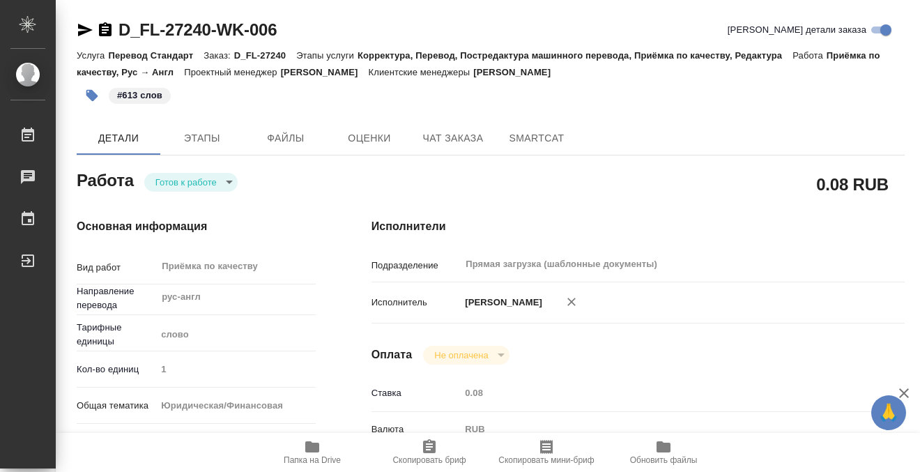
click at [86, 94] on icon "button" at bounding box center [92, 96] width 12 height 12
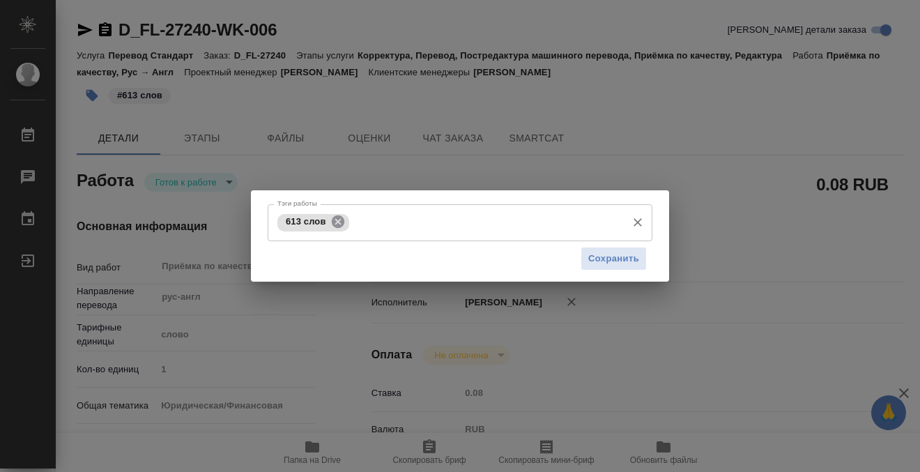
click at [337, 222] on icon at bounding box center [337, 221] width 13 height 13
click at [364, 221] on input "Тэги работы" at bounding box center [447, 222] width 346 height 24
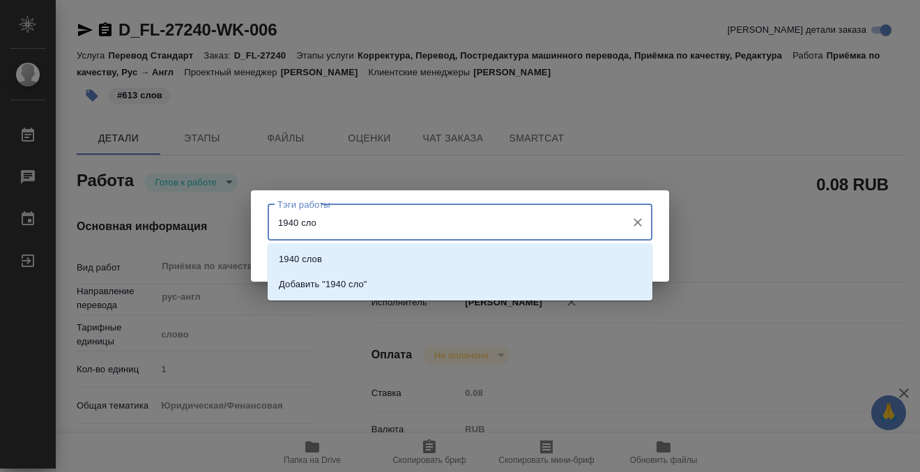
type input "1940 слов"
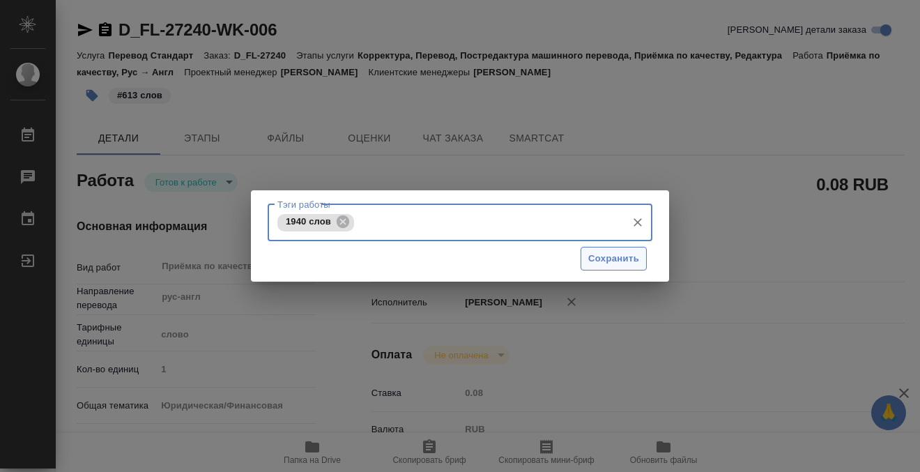
click at [635, 260] on span "Сохранить" at bounding box center [613, 259] width 51 height 16
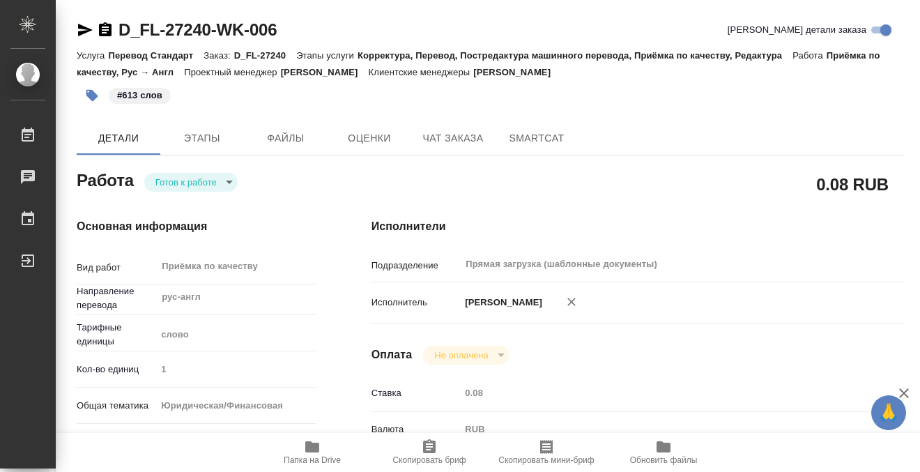
type input "readyForWork"
type input "рус-англ"
type input "5a8b1489cc6b4906c91bfd90"
type input "1"
type input "yr-fn"
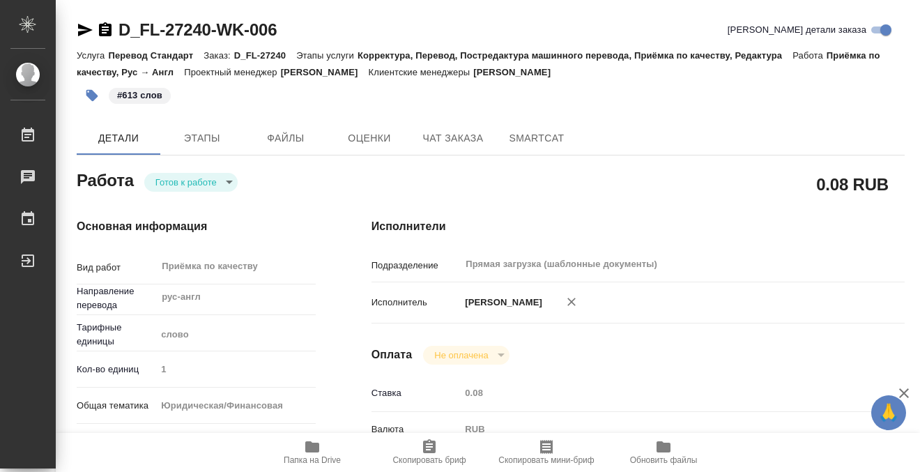
type input "5a8b8b956a9677013d343cfe"
checkbox input "true"
type input "21.08.2025 15:51"
type input "26.08.2025 11:00"
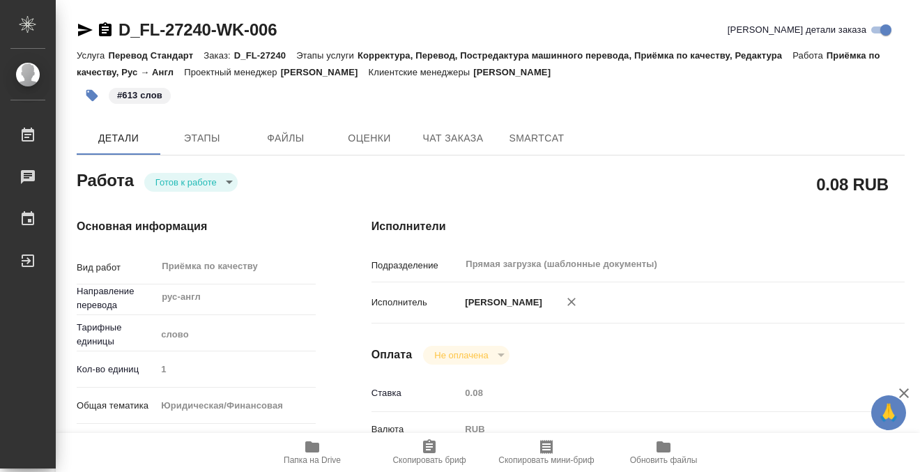
type input "Прямая загрузка (шаблонные документы)"
type input "notPayed"
type input "0.08"
type input "RUB"
type input "[PERSON_NAME]"
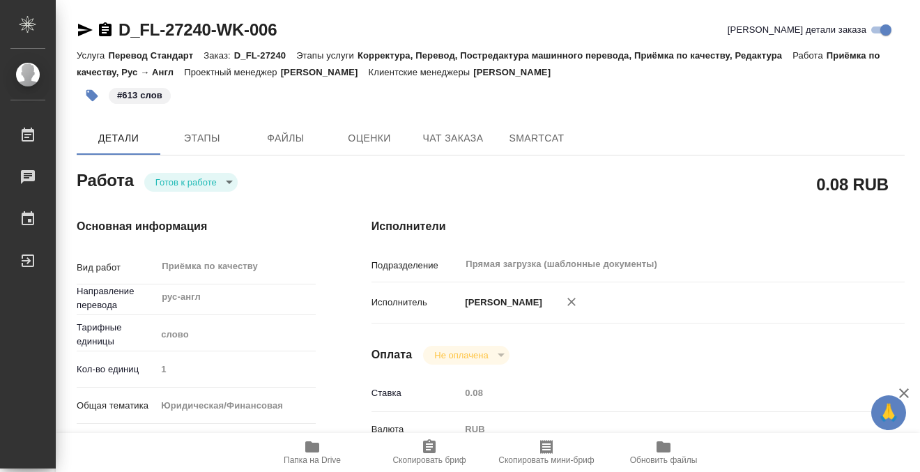
type input "D_FL-27240"
type input "Перевод Стандарт"
type input "Корректура, Перевод, Постредактура машинного перевода, Приёмка по качеству, Ред…"
type input "[PERSON_NAME]"
type input "/Clients/FL_D/Orders/D_FL-27240"
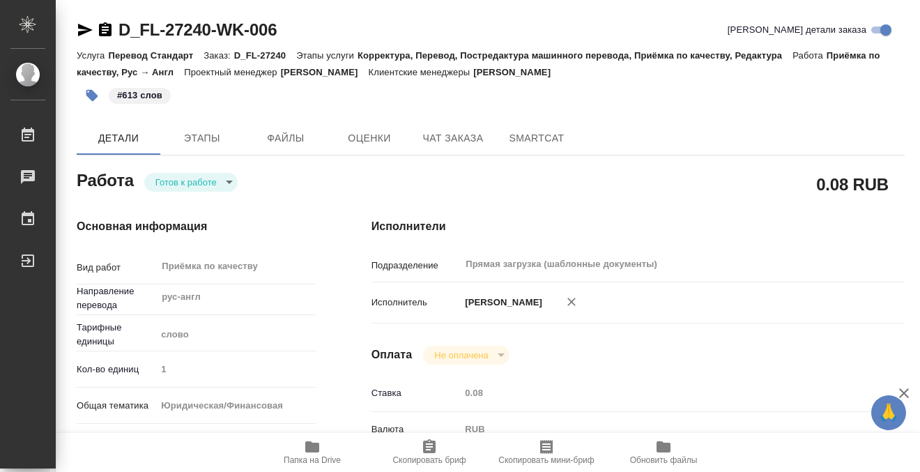
type input "https://drive.awatera.com/s/iwsMWkn3MdWf6BH"
click at [226, 183] on body "🙏 .cls-1 fill:#fff; AWATERA Kobzeva Elizaveta Работы 0 Чаты График Выйти D_FL-2…" at bounding box center [460, 236] width 920 height 472
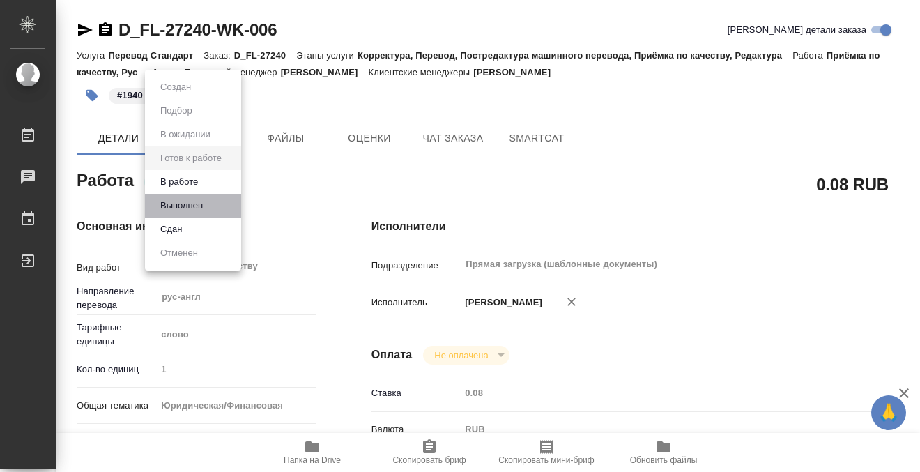
click at [218, 206] on li "Выполнен" at bounding box center [193, 206] width 96 height 24
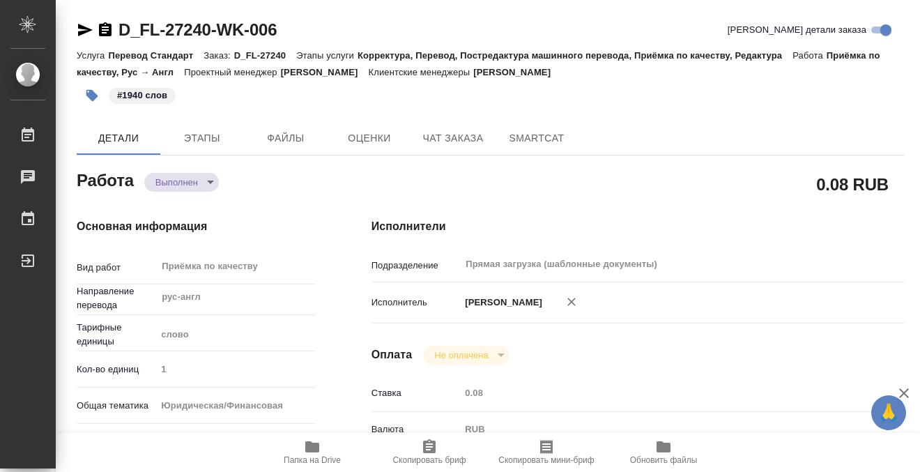
type textarea "x"
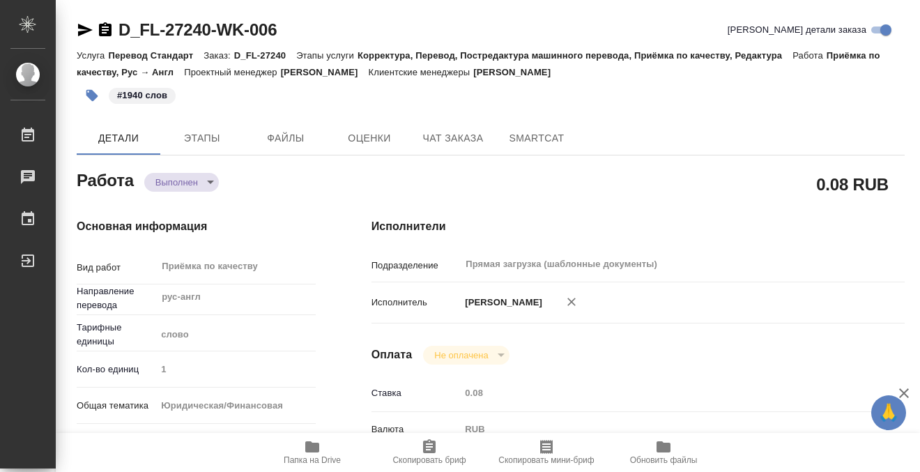
type textarea "x"
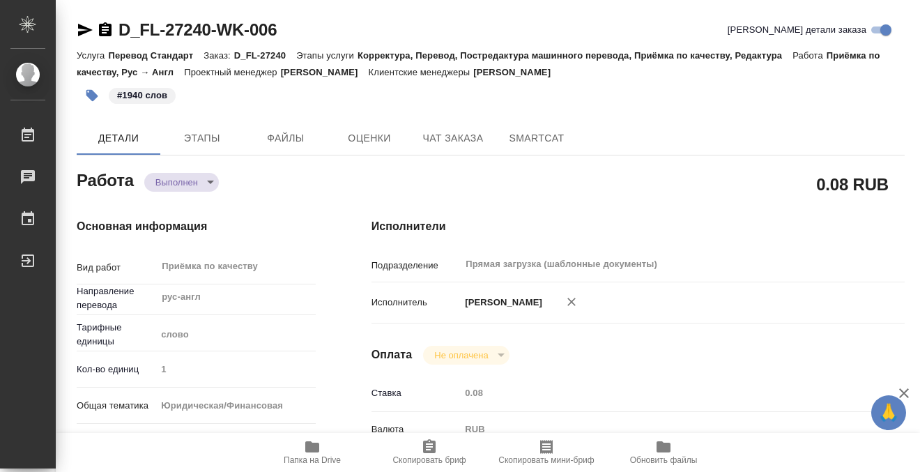
click at [109, 29] on icon "button" at bounding box center [105, 29] width 13 height 14
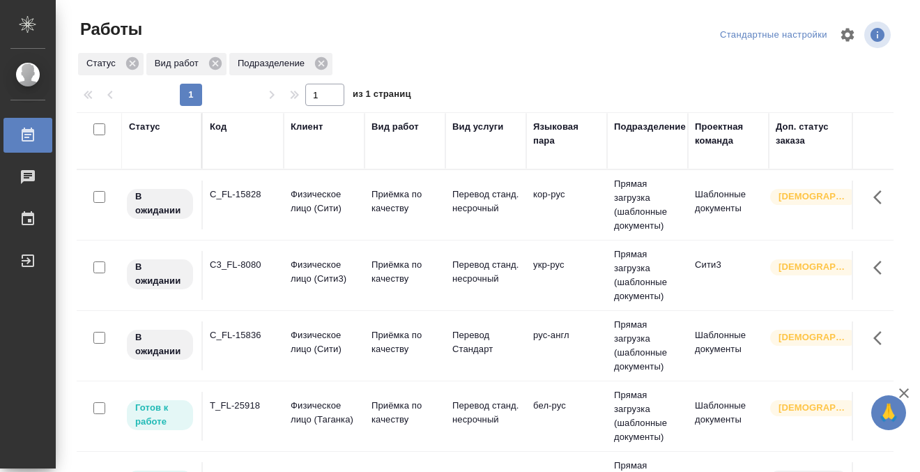
click at [258, 194] on div "C_FL-15828" at bounding box center [243, 194] width 67 height 14
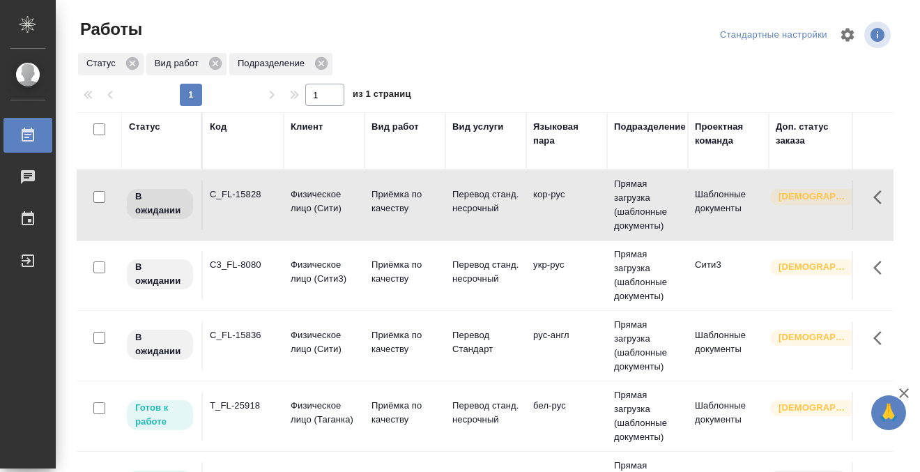
click at [258, 194] on div "C_FL-15828" at bounding box center [243, 194] width 67 height 14
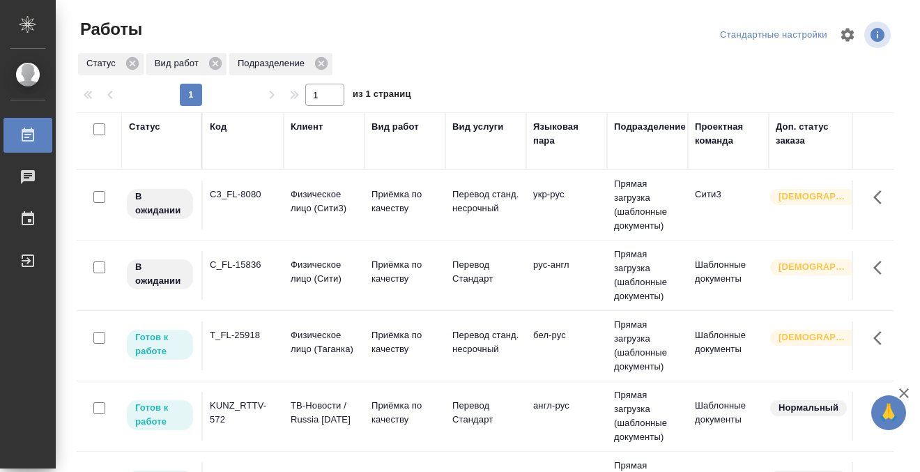
click at [256, 284] on td "C_FL-15836" at bounding box center [243, 275] width 81 height 49
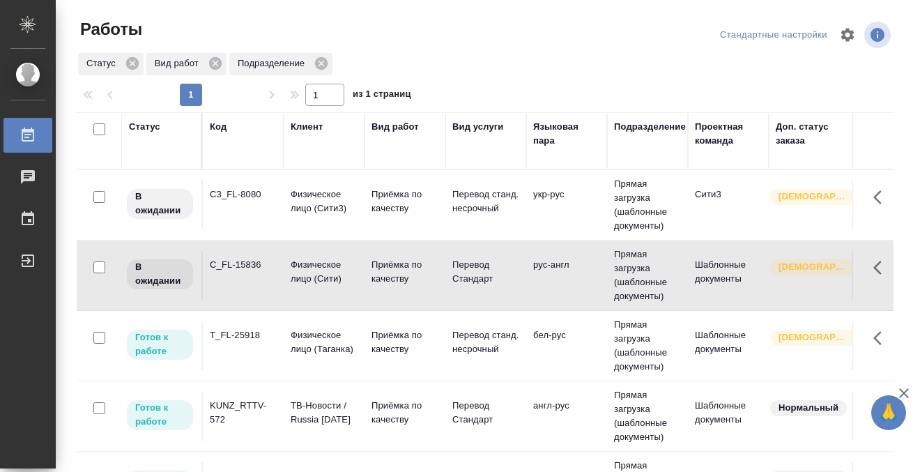
click at [256, 284] on td "C_FL-15836" at bounding box center [243, 275] width 81 height 49
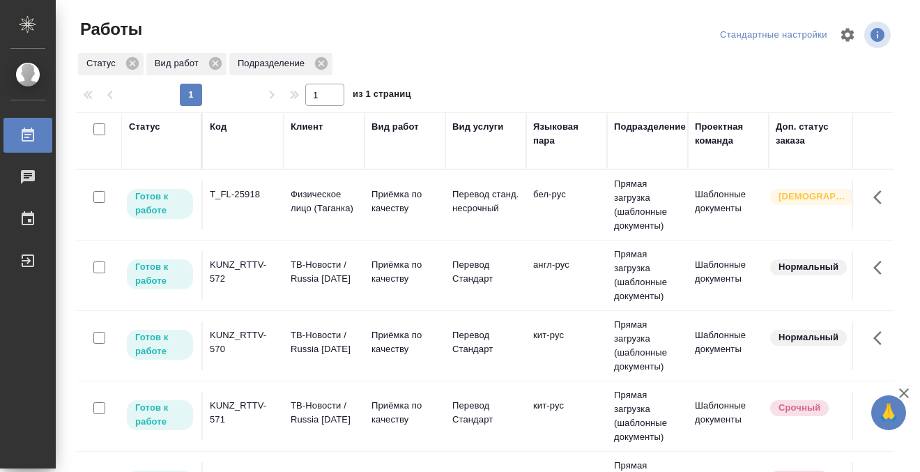
click at [240, 210] on td "T_FL-25918" at bounding box center [243, 204] width 81 height 49
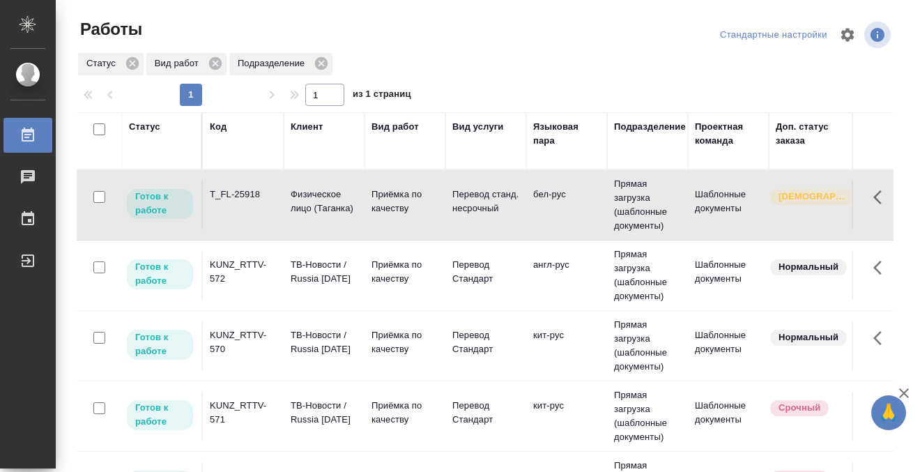
click at [240, 210] on td "T_FL-25918" at bounding box center [243, 204] width 81 height 49
click at [222, 128] on div "Код" at bounding box center [218, 127] width 17 height 14
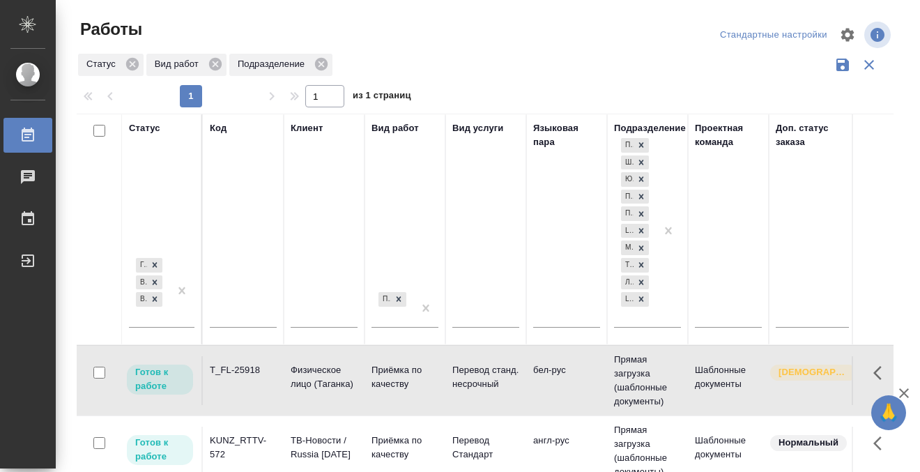
click at [235, 320] on input "text" at bounding box center [243, 317] width 67 height 17
paste input "D_FL-27240"
type input "D_FL-27240"
click at [166, 318] on div "Готов к работе В работе В ожидании" at bounding box center [149, 290] width 40 height 72
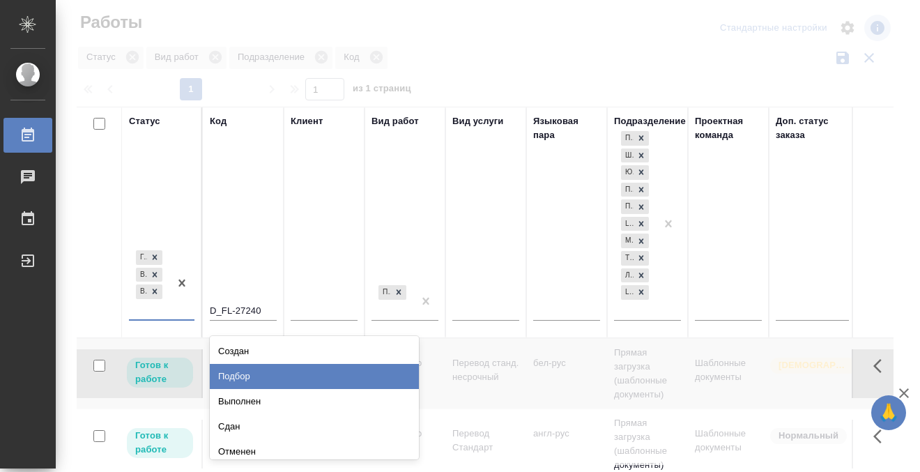
scroll to position [8, 0]
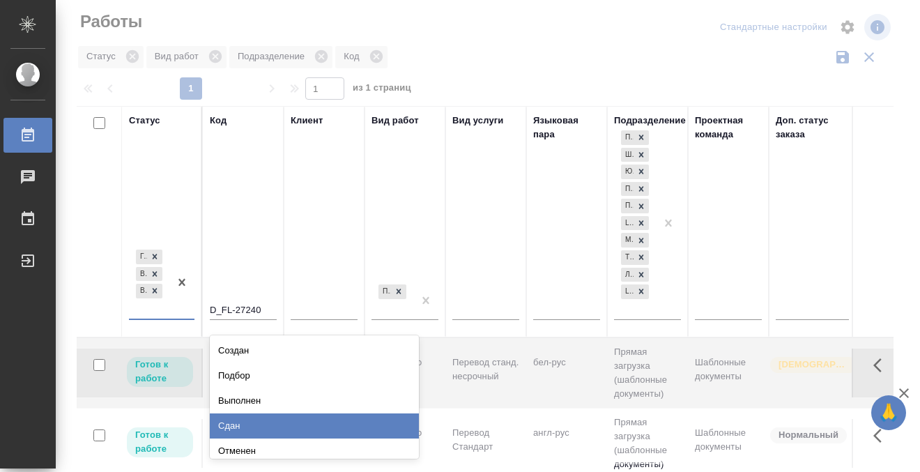
click at [242, 424] on div "Сдан" at bounding box center [314, 425] width 209 height 25
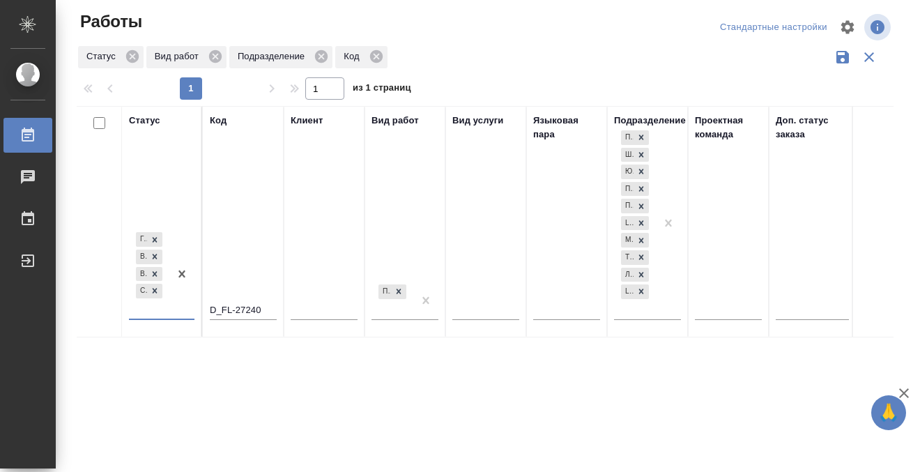
click at [181, 306] on div at bounding box center [181, 273] width 25 height 88
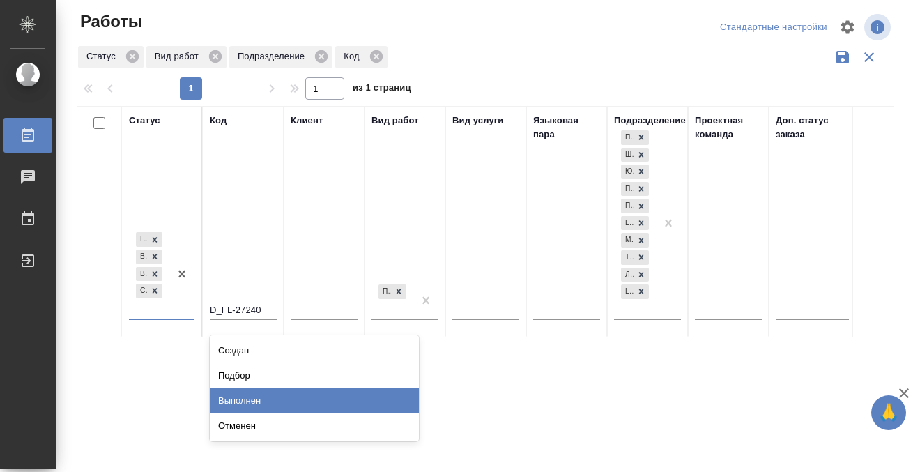
click at [242, 403] on div "Выполнен" at bounding box center [314, 400] width 209 height 25
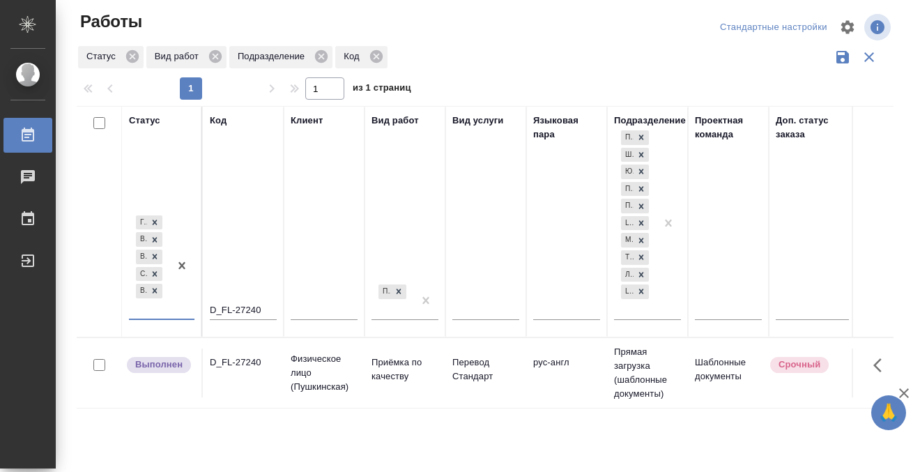
click at [237, 369] on td "D_FL-27240" at bounding box center [243, 372] width 81 height 49
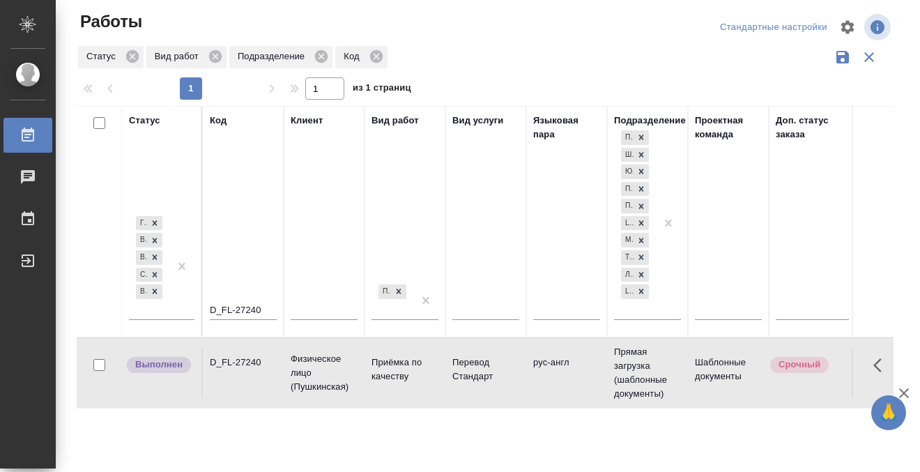
click at [237, 369] on td "D_FL-27240" at bounding box center [243, 372] width 81 height 49
click at [39, 137] on div at bounding box center [39, 135] width 39 height 17
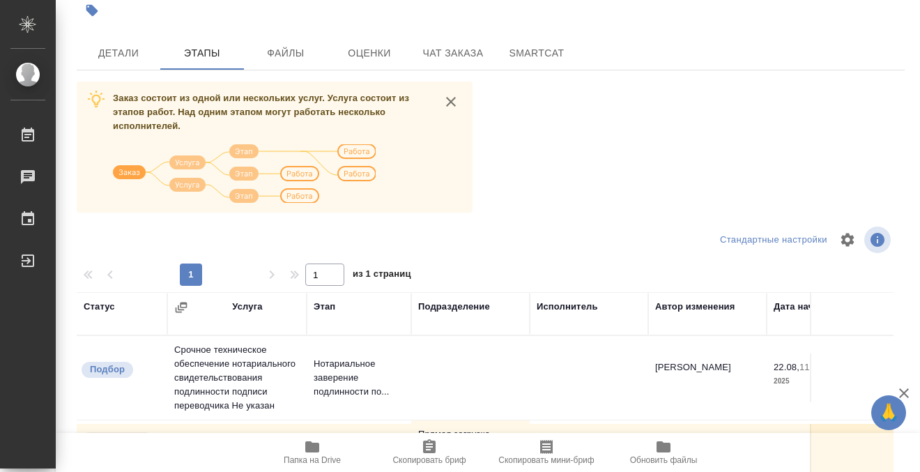
scroll to position [6, 0]
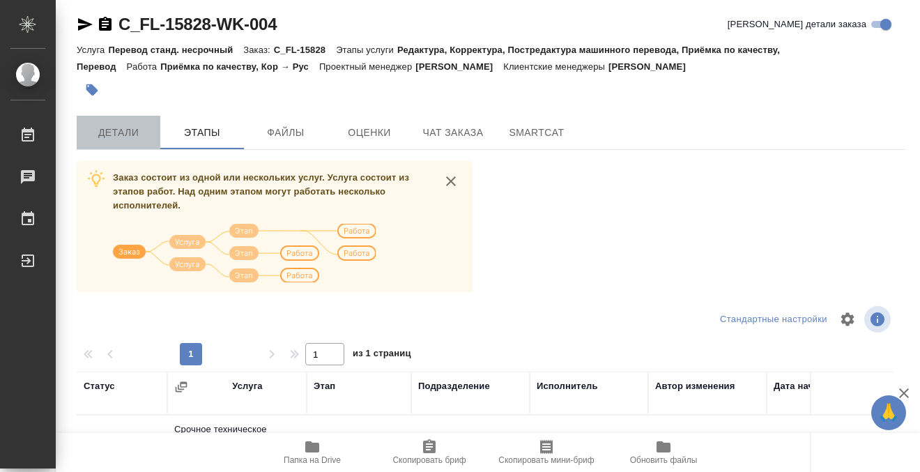
click at [109, 136] on span "Детали" at bounding box center [118, 132] width 67 height 17
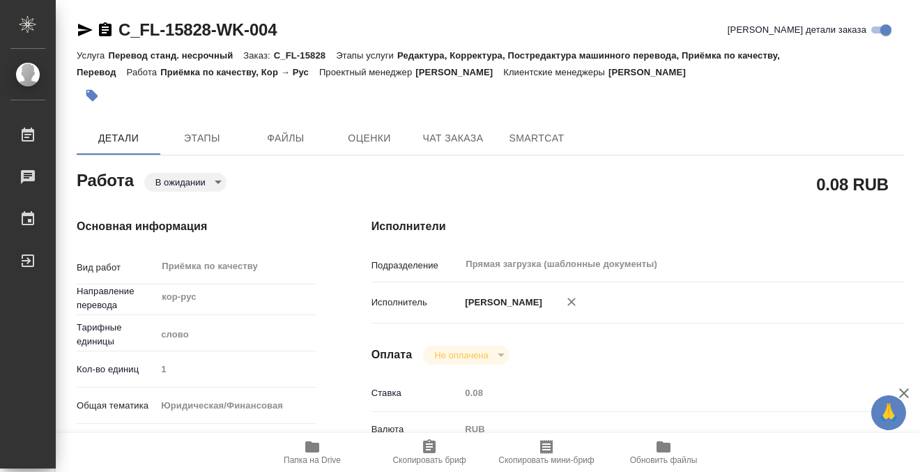
type textarea "x"
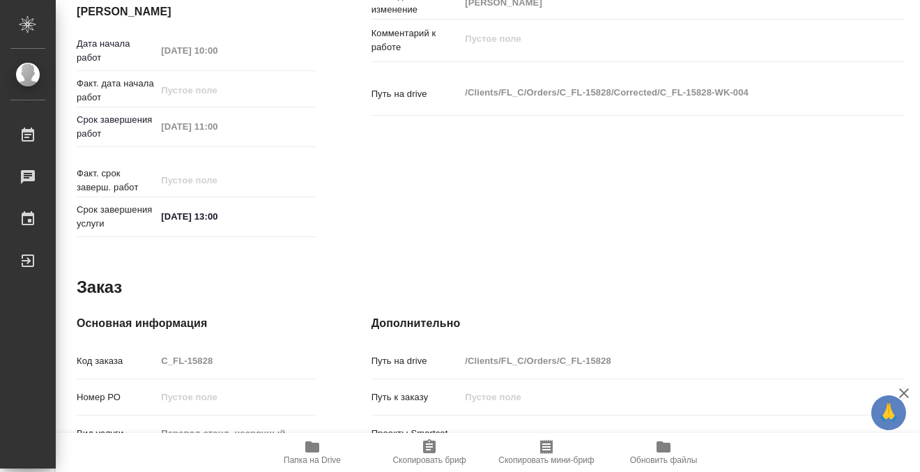
type textarea "x"
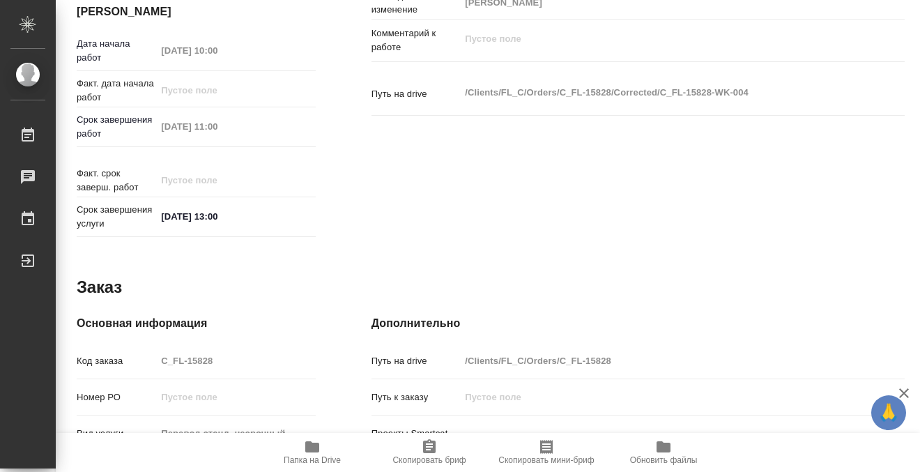
scroll to position [745, 0]
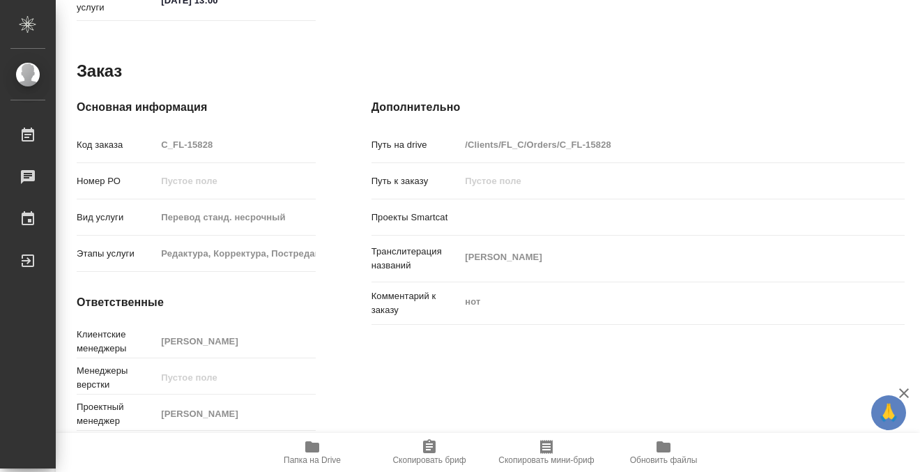
click at [318, 449] on icon "button" at bounding box center [312, 446] width 14 height 11
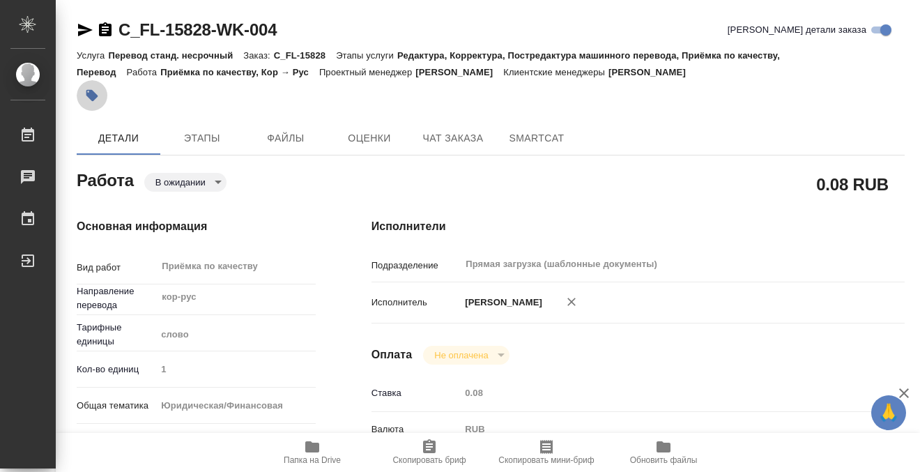
click at [87, 99] on icon "button" at bounding box center [92, 95] width 14 height 14
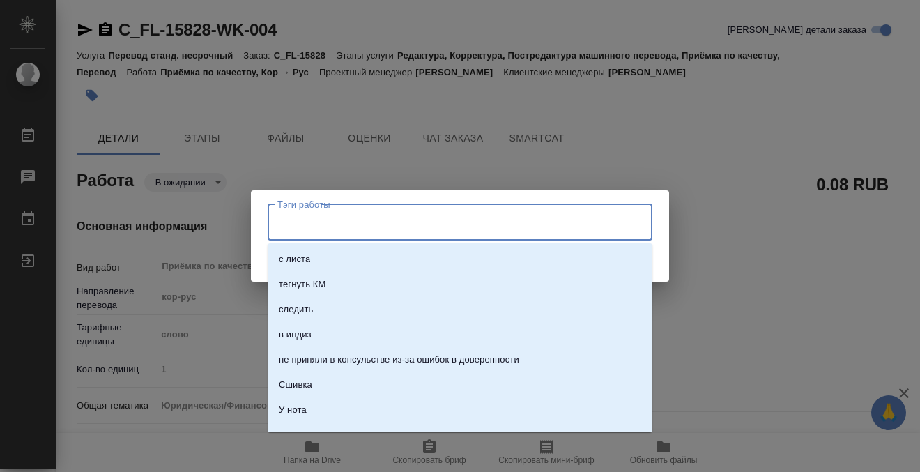
click at [359, 229] on input "Тэги работы" at bounding box center [447, 222] width 346 height 24
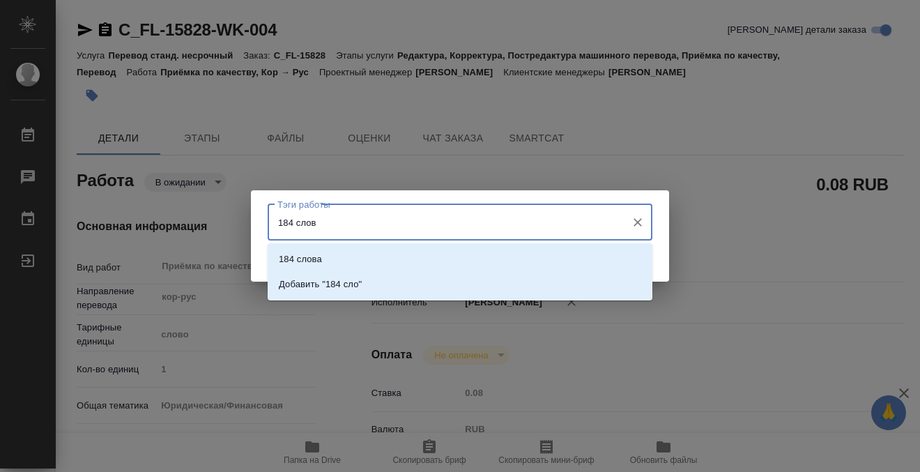
type input "184 слова"
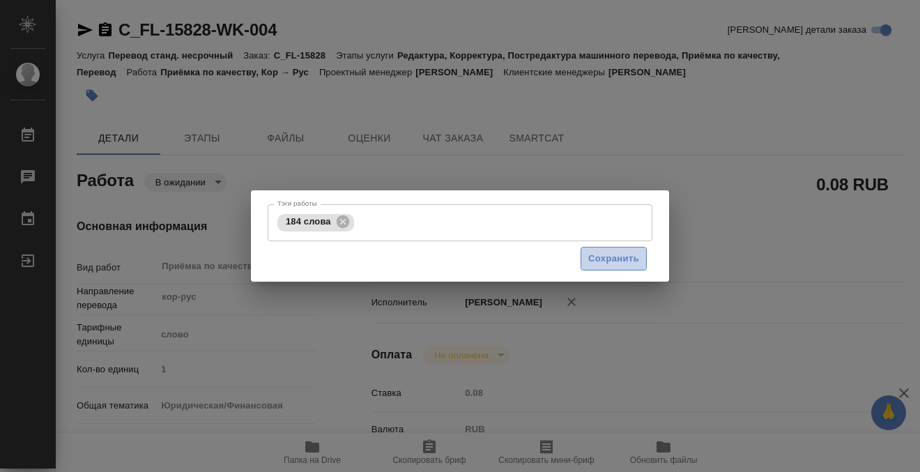
click at [598, 256] on span "Сохранить" at bounding box center [613, 259] width 51 height 16
type input "pending"
type textarea "Приёмка по качеству"
type textarea "x"
type input "кор-рус"
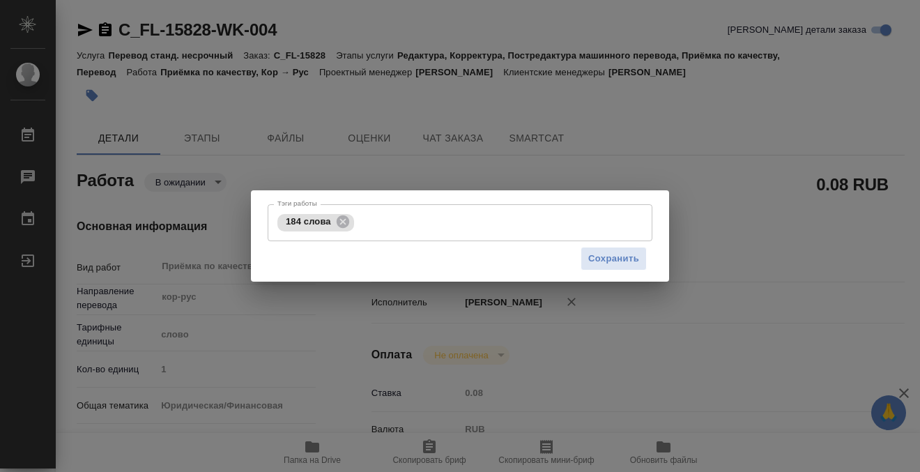
type input "5a8b1489cc6b4906c91bfd90"
type input "1"
type input "yr-fn"
type input "5a8b8b956a9677013d343cfe"
checkbox input "true"
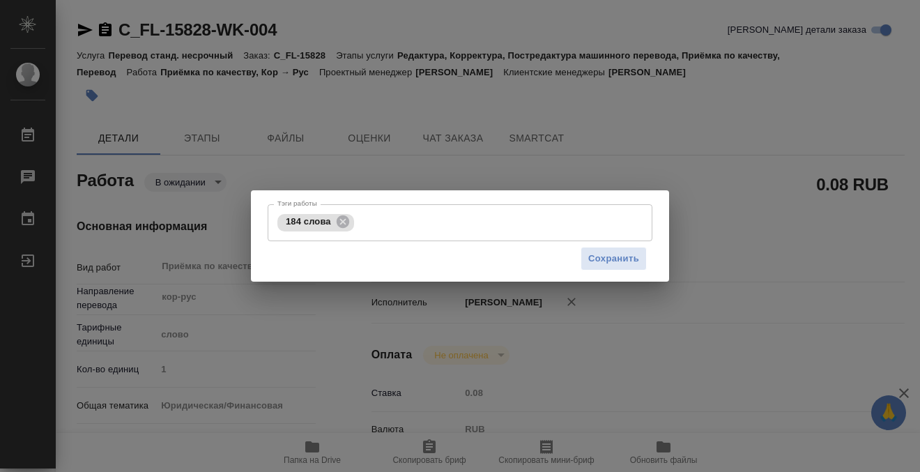
type input "26.08.2025 10:00"
type input "26.08.2025 11:00"
type input "26.08.2025 13:00"
type input "Прямая загрузка (шаблонные документы)"
type input "notPayed"
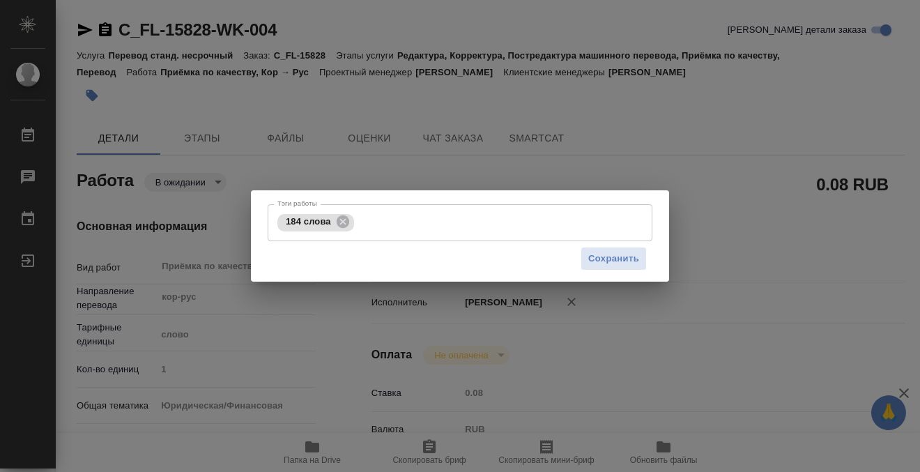
type input "0.08"
type input "RUB"
type input "[PERSON_NAME]"
type textarea "x"
type textarea "/Clients/FL_C/Orders/C_FL-15828/Corrected/C_FL-15828-WK-004"
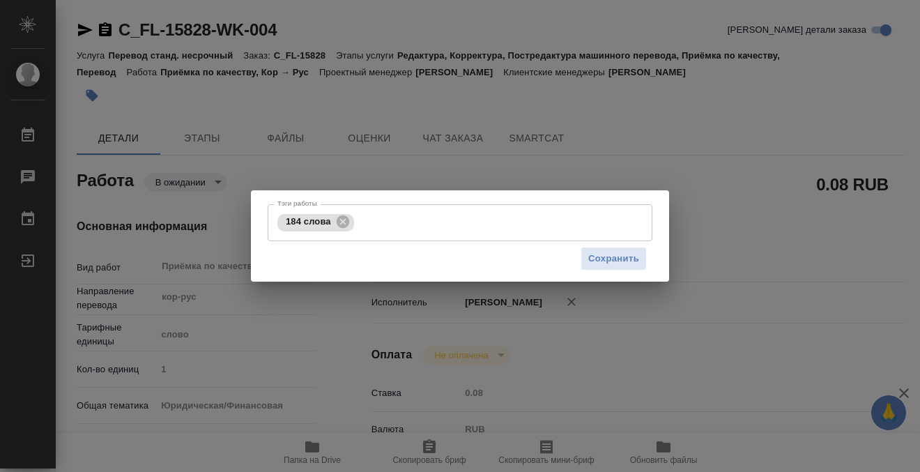
type textarea "x"
type input "C_FL-15828"
type input "Перевод станд. несрочный"
type input "Редактура, Корректура, Постредактура машинного перевода, Приёмка по качеству, П…"
type input "Зайцева Светлана"
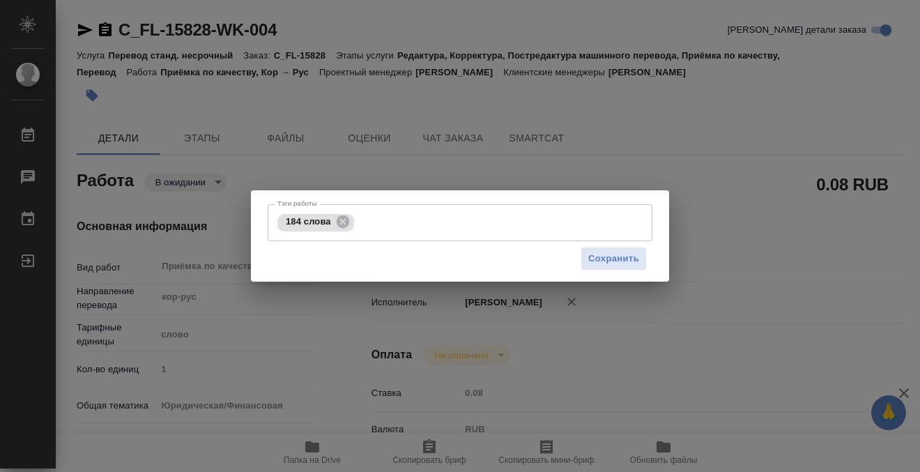
type input "/Clients/FL_C/Orders/C_FL-15828"
type textarea "Юк Гён Ын"
type textarea "x"
type textarea "нот"
type textarea "x"
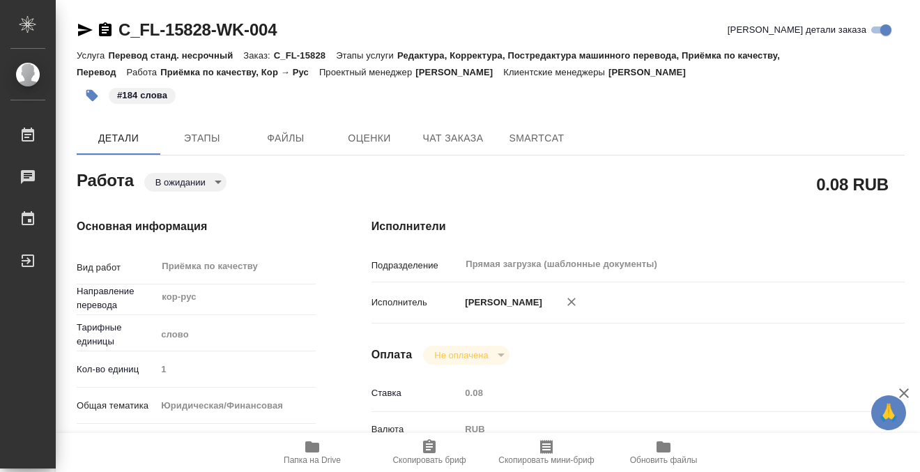
click at [183, 177] on body "🙏 .cls-1 fill:#fff; AWATERA Kobzeva Elizaveta Работы 0 Чаты График Выйти C_FL-1…" at bounding box center [460, 236] width 920 height 472
type textarea "x"
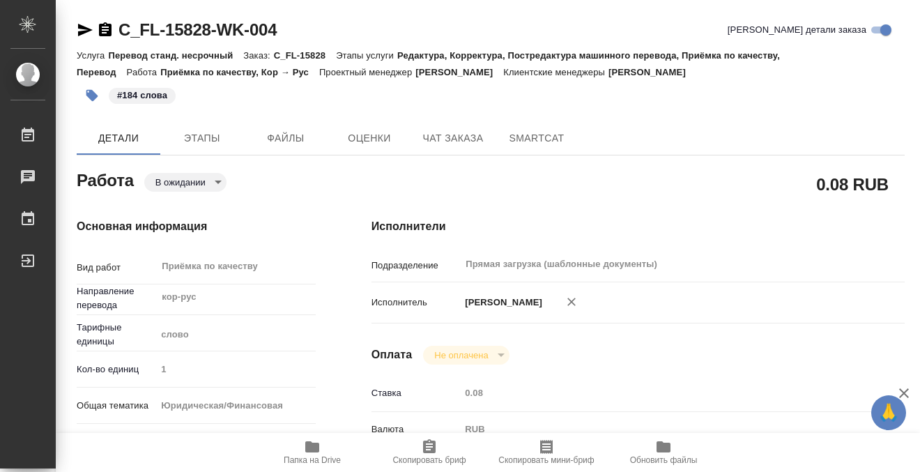
type textarea "x"
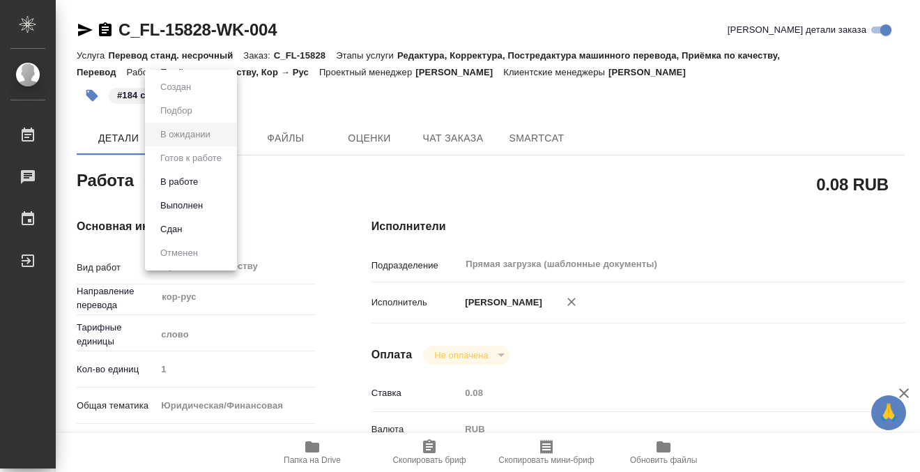
type textarea "x"
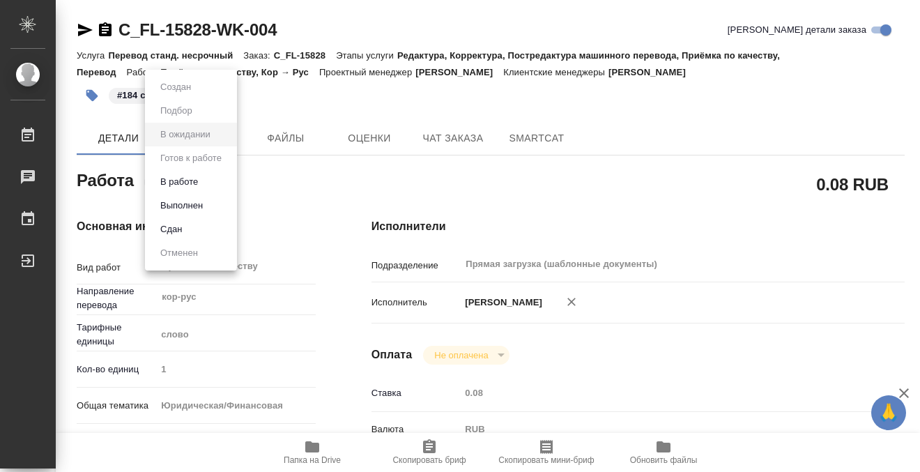
click at [184, 206] on button "Выполнен" at bounding box center [181, 205] width 51 height 15
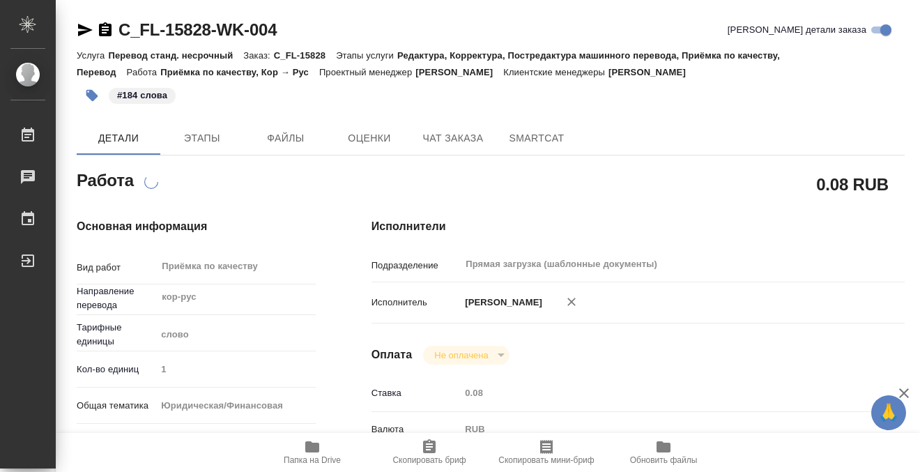
type textarea "x"
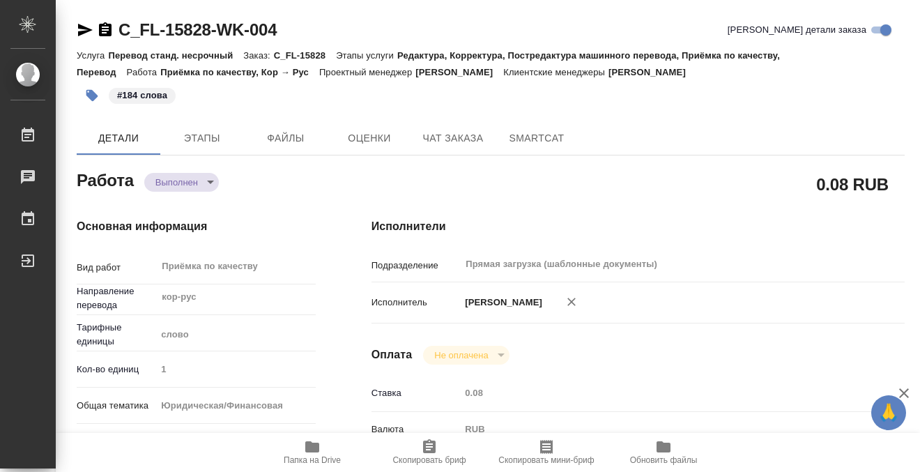
type textarea "x"
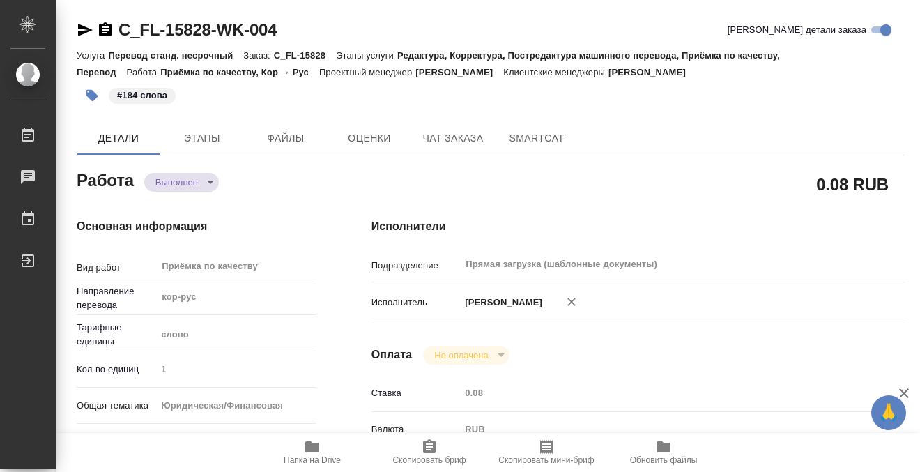
type textarea "x"
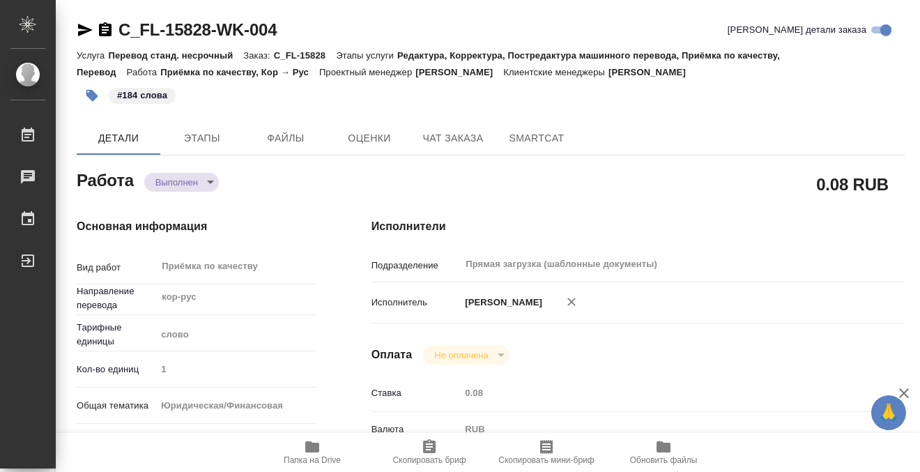
click at [98, 31] on icon "button" at bounding box center [105, 30] width 17 height 17
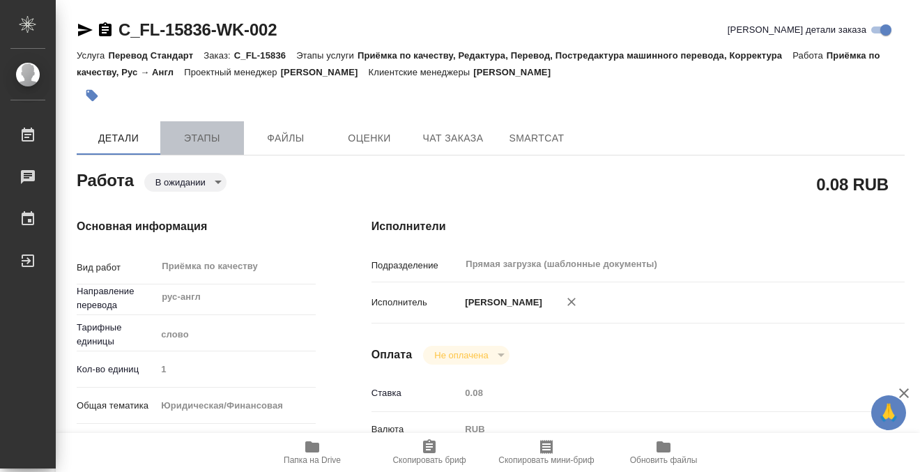
click at [209, 134] on span "Этапы" at bounding box center [202, 138] width 67 height 17
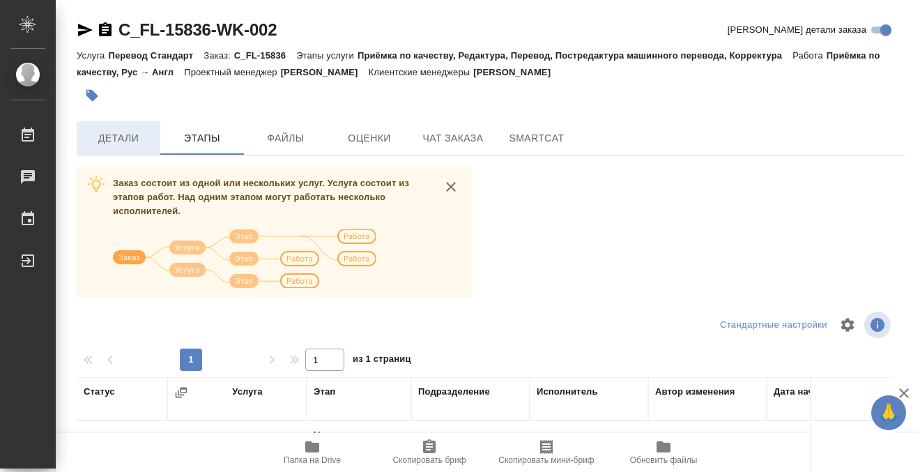
click at [119, 134] on span "Детали" at bounding box center [118, 138] width 67 height 17
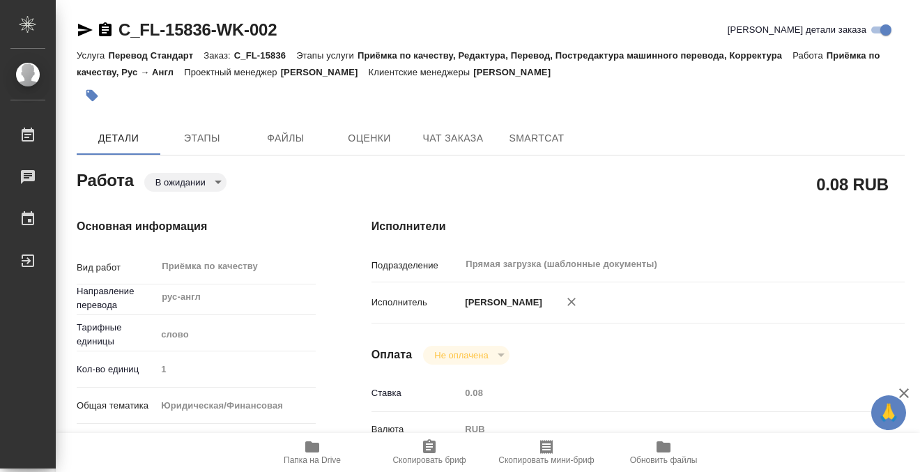
type textarea "x"
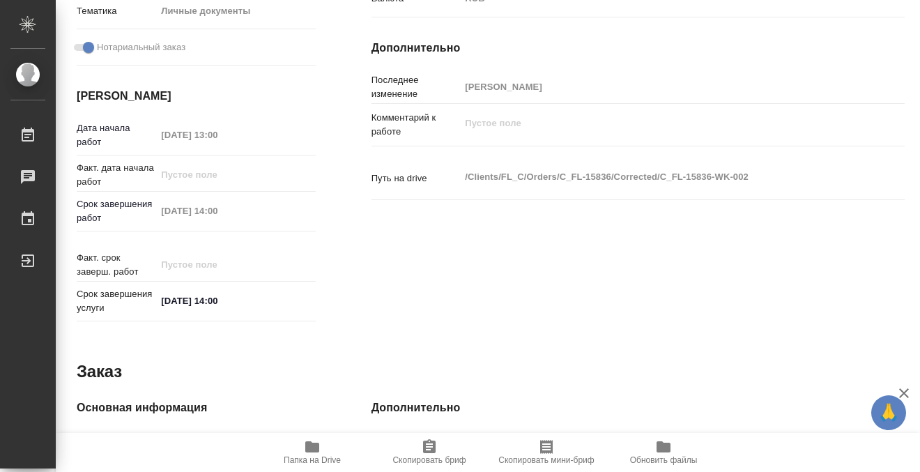
scroll to position [745, 0]
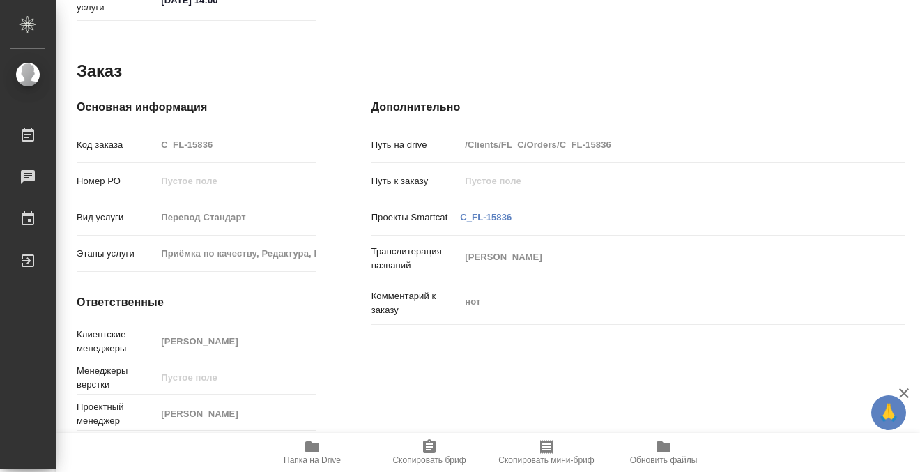
click at [307, 442] on icon "button" at bounding box center [312, 446] width 14 height 11
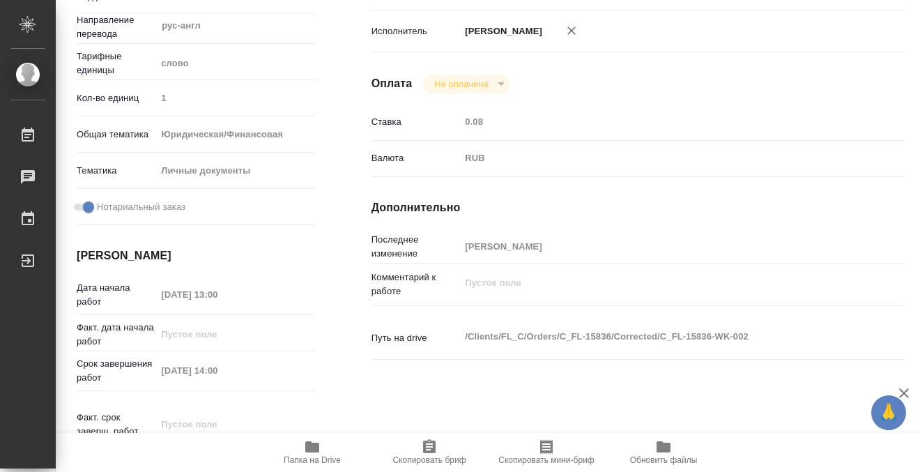
scroll to position [0, 0]
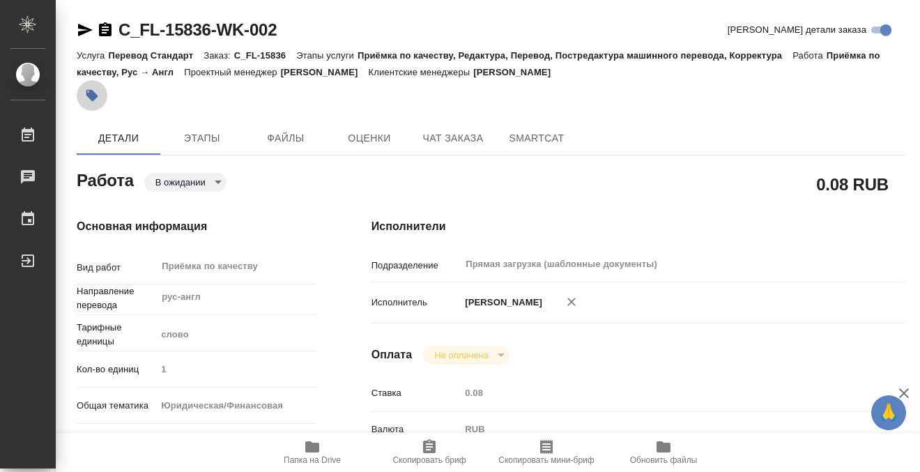
click at [92, 97] on icon "button" at bounding box center [92, 96] width 12 height 12
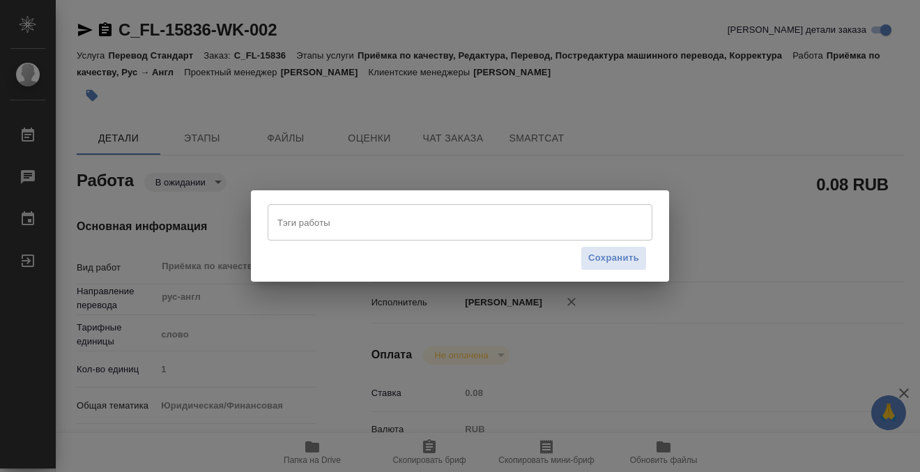
click at [466, 230] on input "Тэги работы" at bounding box center [447, 222] width 346 height 24
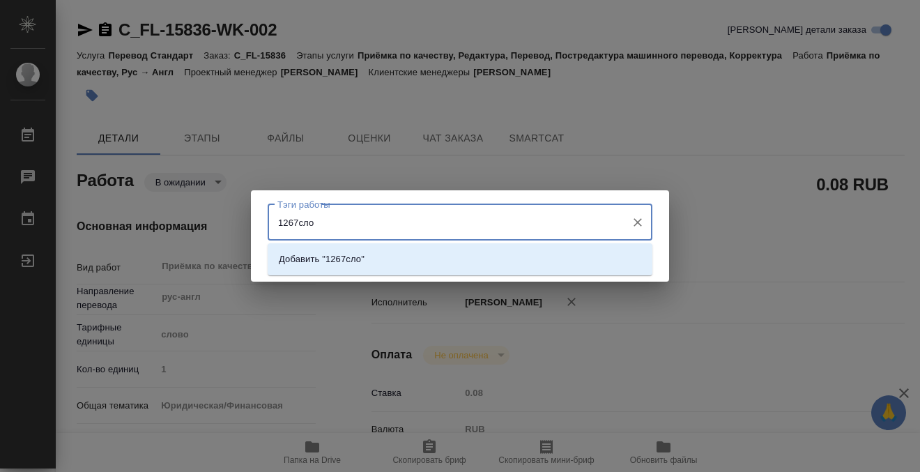
type input "1267слов"
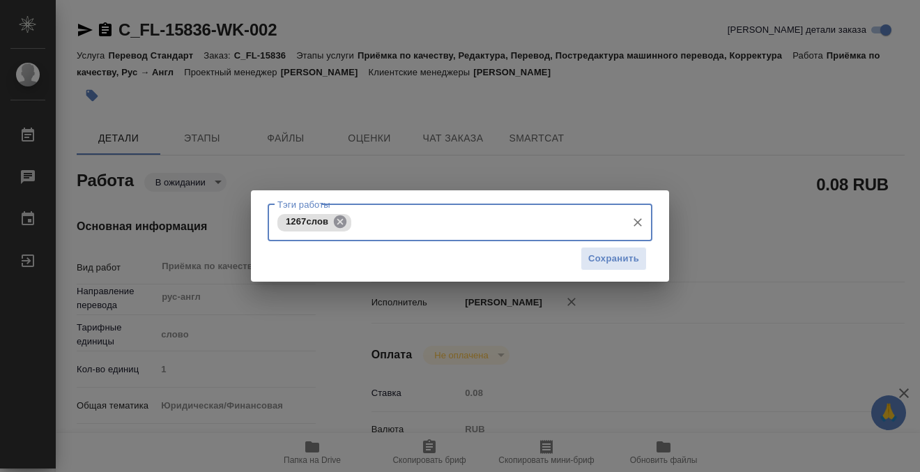
click at [341, 227] on icon at bounding box center [340, 221] width 13 height 13
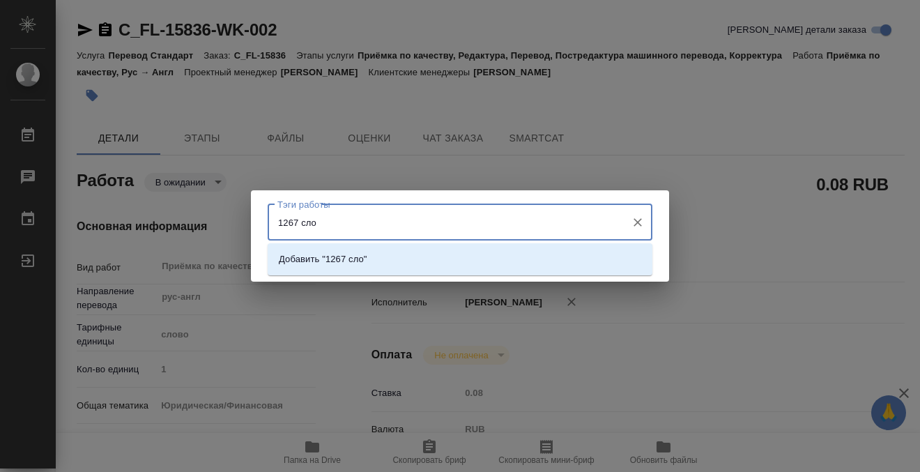
type input "1267 слов"
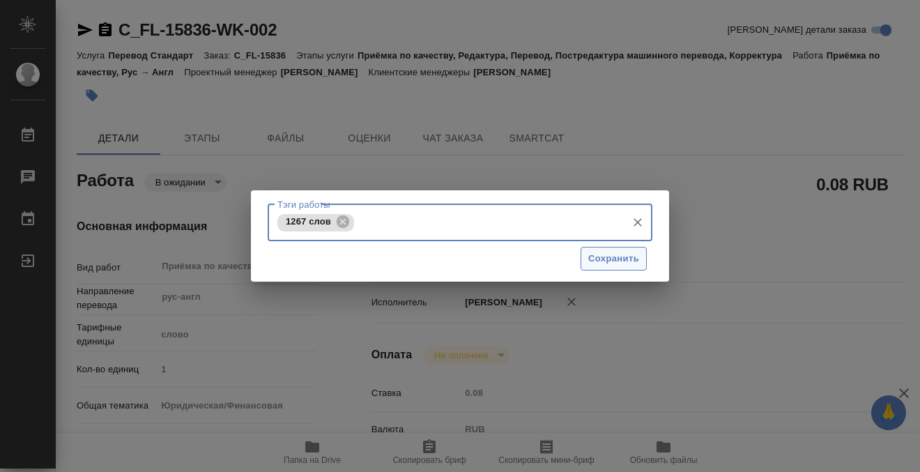
click at [607, 258] on span "Сохранить" at bounding box center [613, 259] width 51 height 16
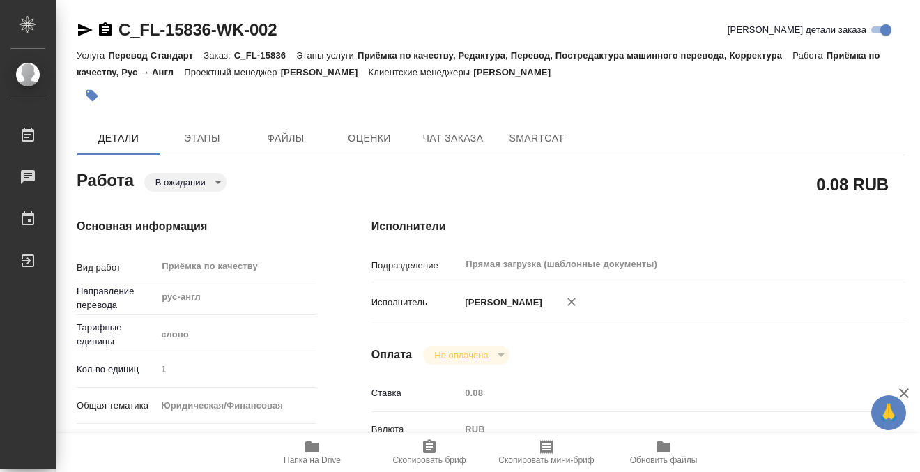
type input "pending"
type textarea "Приёмка по качеству"
type textarea "x"
type input "рус-англ"
type input "5a8b1489cc6b4906c91bfd90"
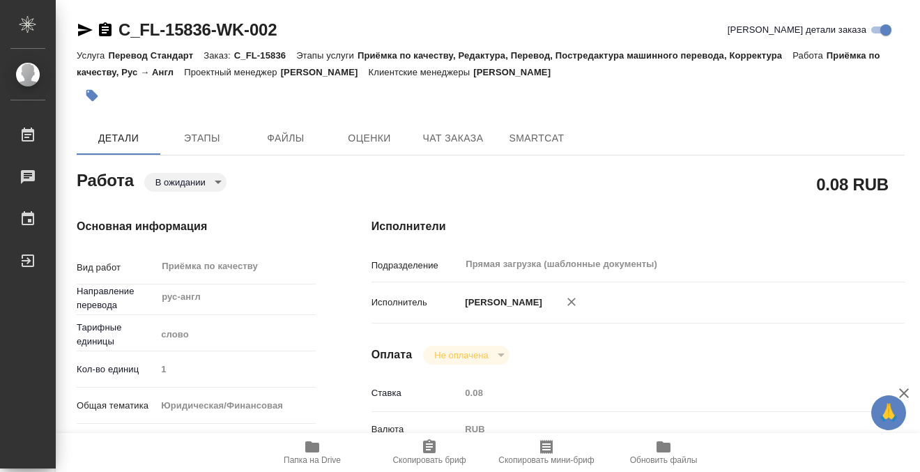
type input "1"
type input "yr-fn"
type input "5a8b8b956a9677013d343cfe"
checkbox input "true"
type input "26.08.2025 13:00"
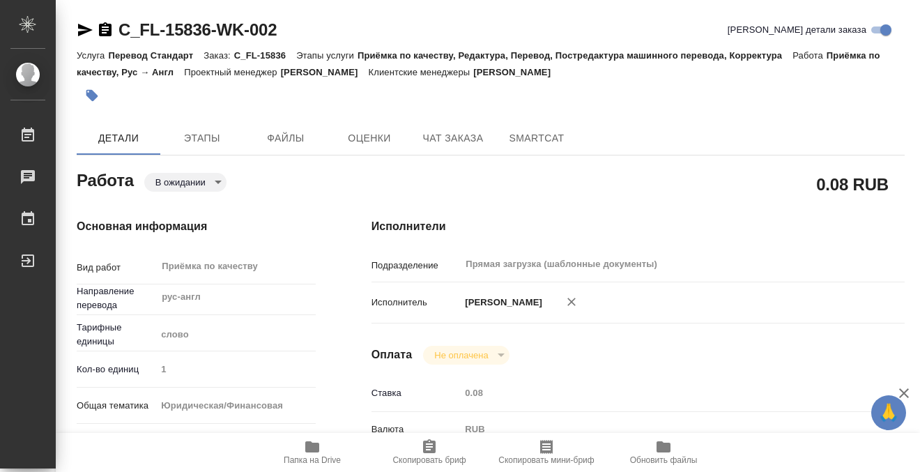
type input "26.08.2025 14:00"
type input "Прямая загрузка (шаблонные документы)"
type input "notPayed"
type input "0.08"
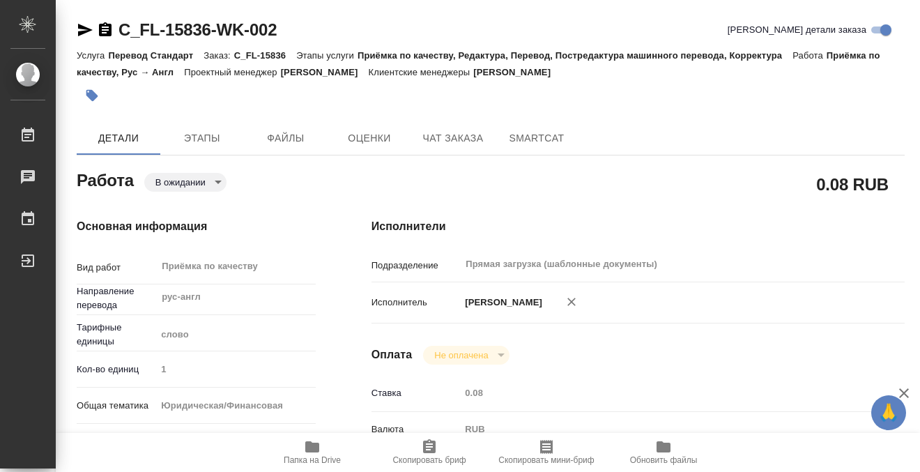
type input "RUB"
type input "[PERSON_NAME]"
type textarea "x"
type textarea "/Clients/FL_C/Orders/C_FL-15836/Corrected/C_FL-15836-WK-002"
type textarea "x"
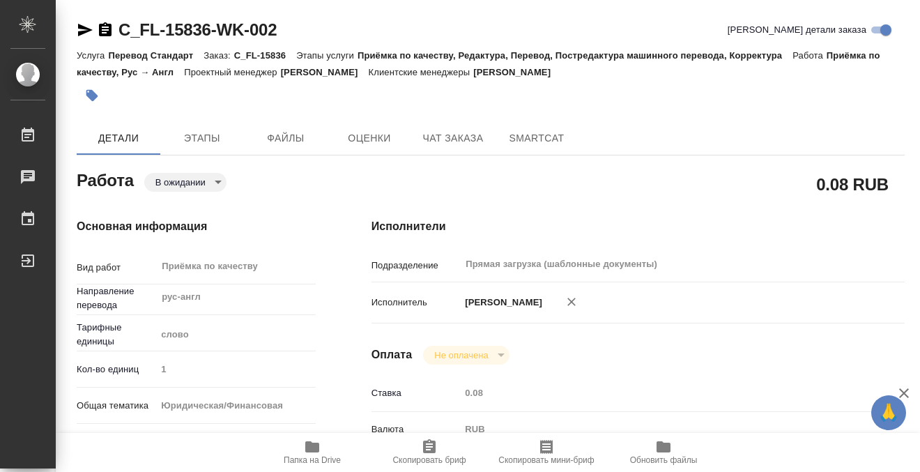
type input "C_FL-15836"
type input "Перевод Стандарт"
type input "Приёмка по качеству, Редактура, Перевод, Постредактура машинного перевода, Корр…"
type input "Лямина Надежда"
type input "/Clients/FL_C/Orders/C_FL-15836"
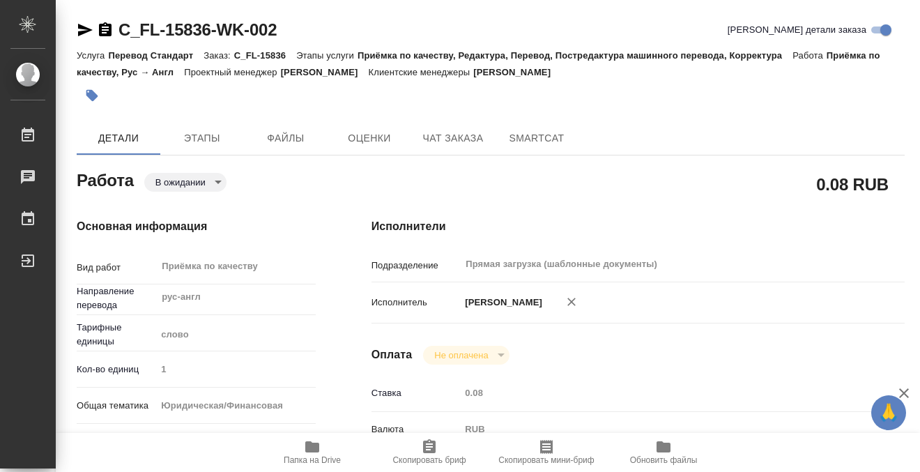
type textarea "Aleksandr Riazantsev"
type textarea "x"
type textarea "нот"
type textarea "x"
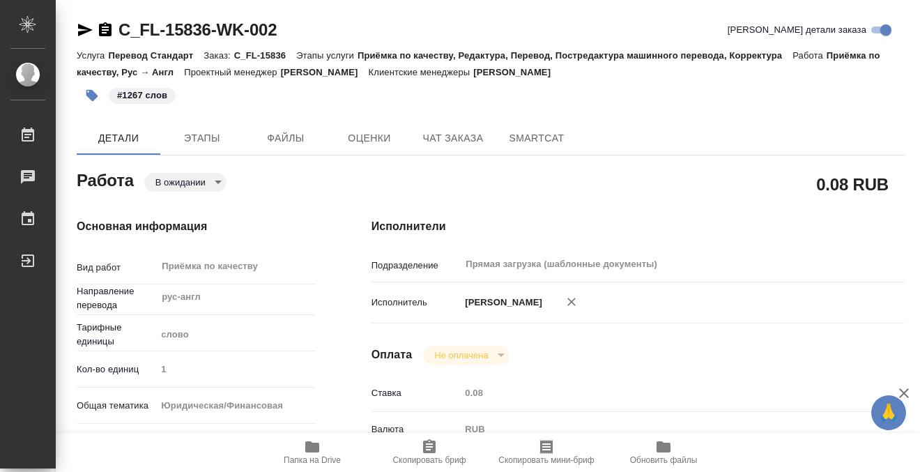
type textarea "x"
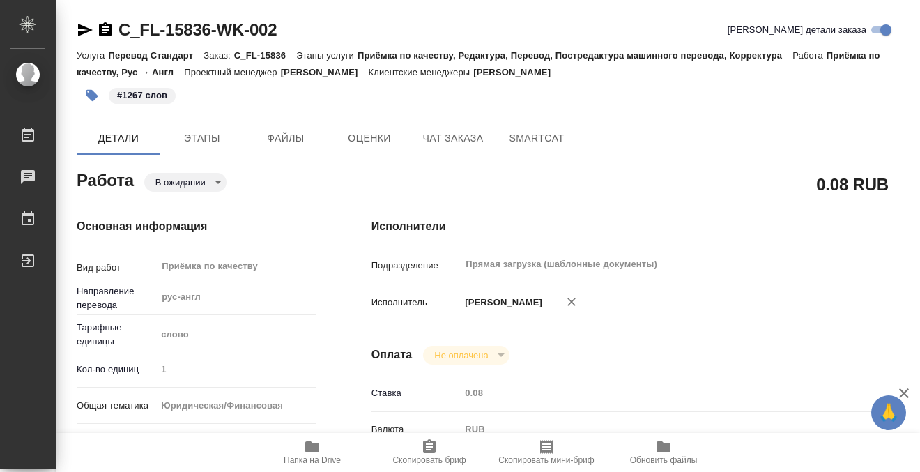
type textarea "x"
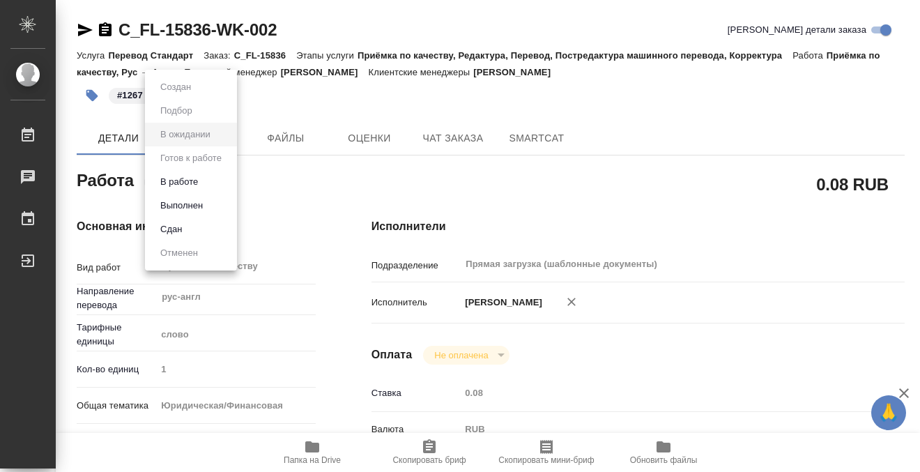
click at [219, 185] on body "🙏 .cls-1 fill:#fff; AWATERA Kobzeva Elizaveta Работы 0 Чаты График Выйти C_FL-1…" at bounding box center [460, 236] width 920 height 472
click at [209, 206] on li "Выполнен" at bounding box center [191, 206] width 92 height 24
type textarea "x"
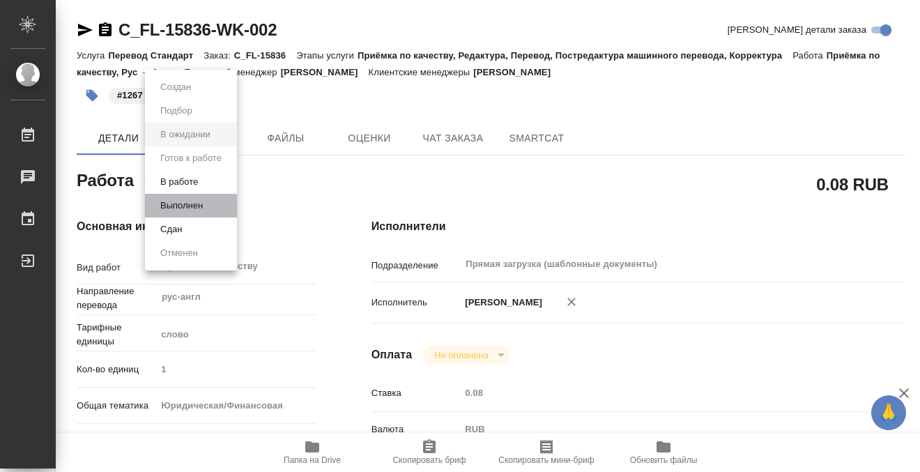
type textarea "x"
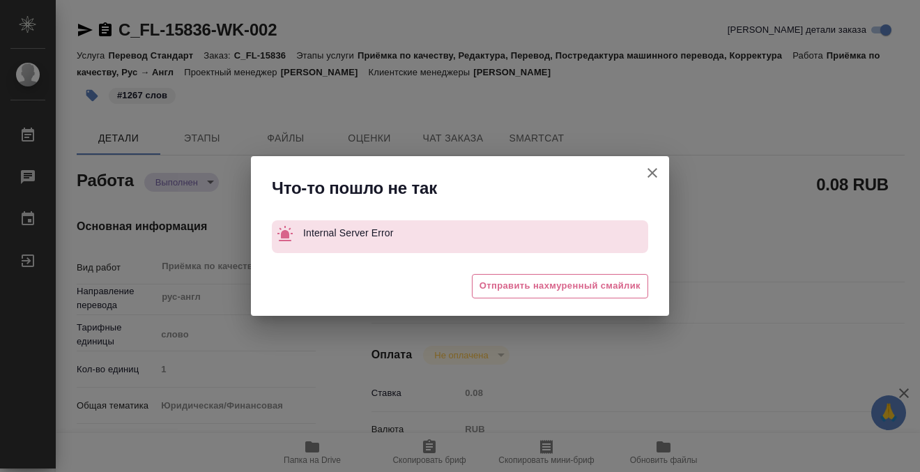
type textarea "x"
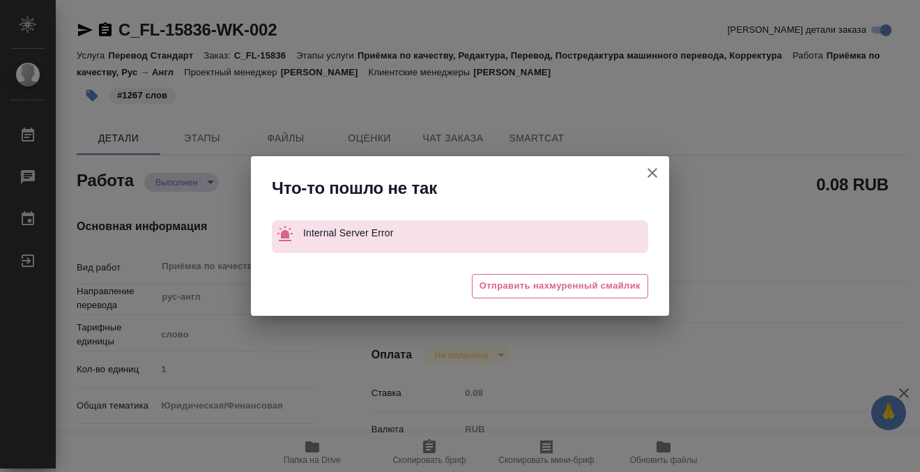
click at [648, 171] on icon "button" at bounding box center [652, 172] width 17 height 17
type textarea "x"
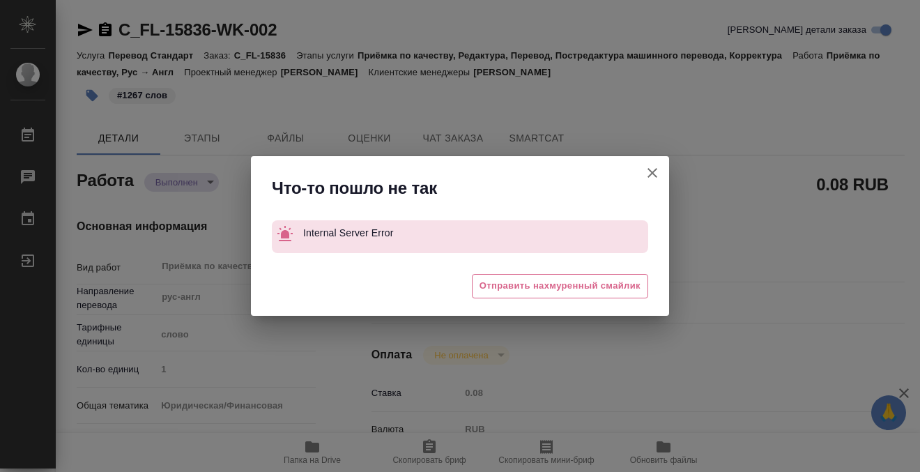
type textarea "x"
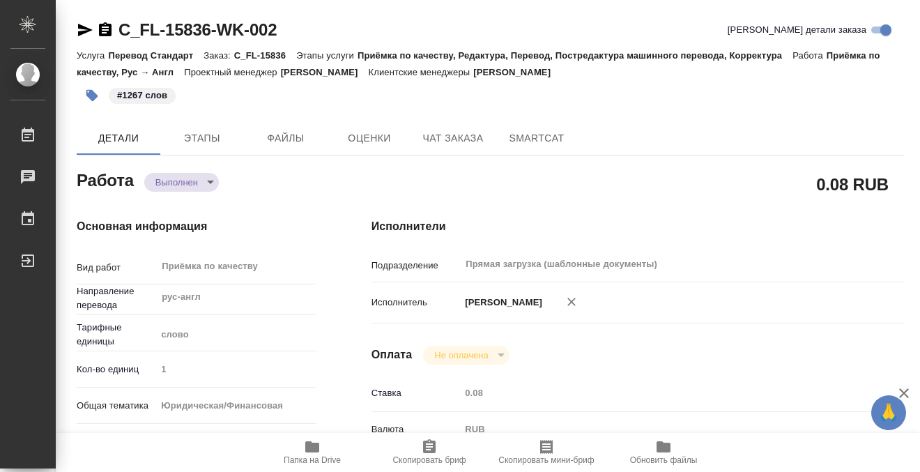
click at [111, 31] on icon "button" at bounding box center [105, 30] width 17 height 17
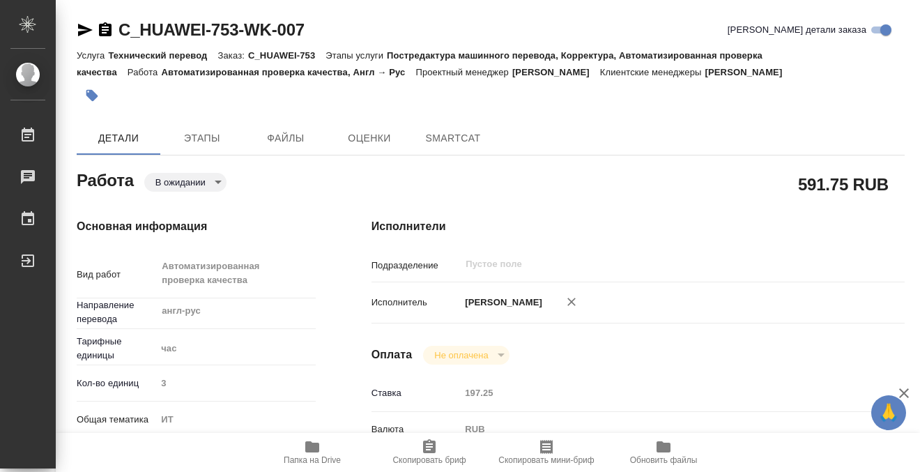
type textarea "x"
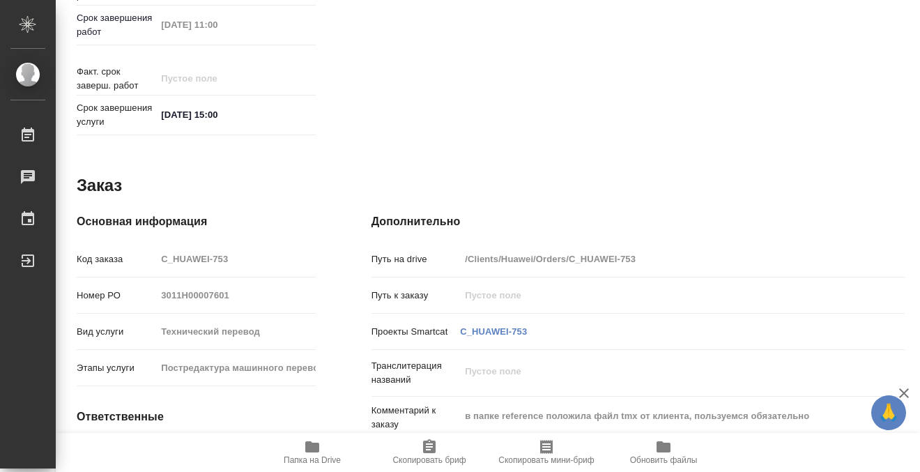
type textarea "x"
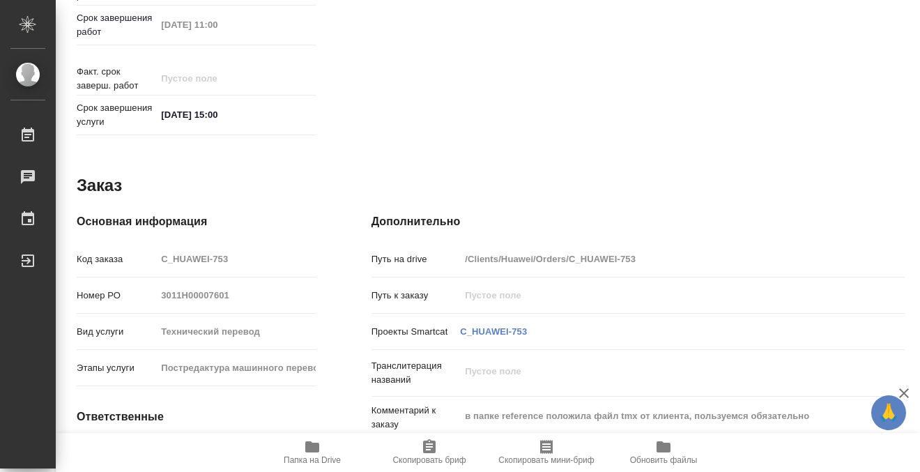
scroll to position [563, 0]
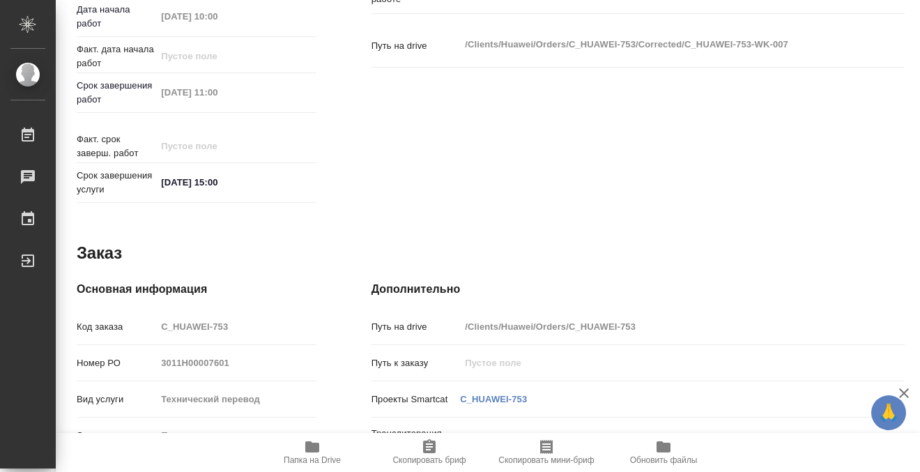
type textarea "x"
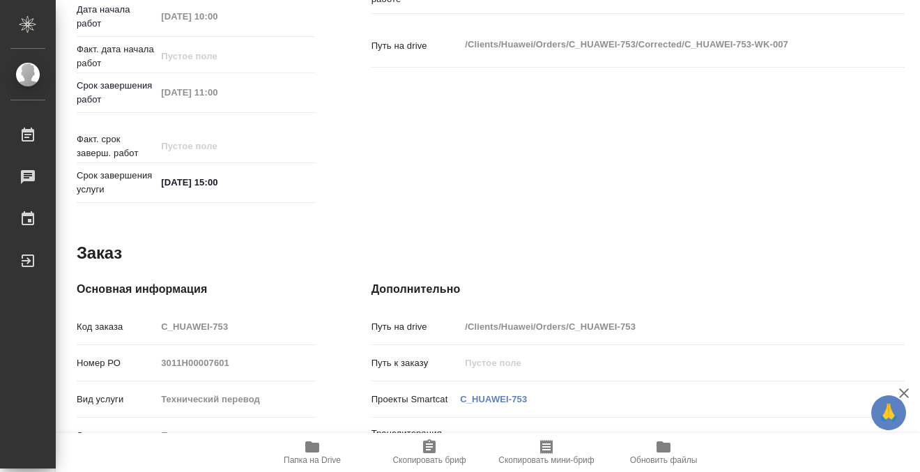
type textarea "x"
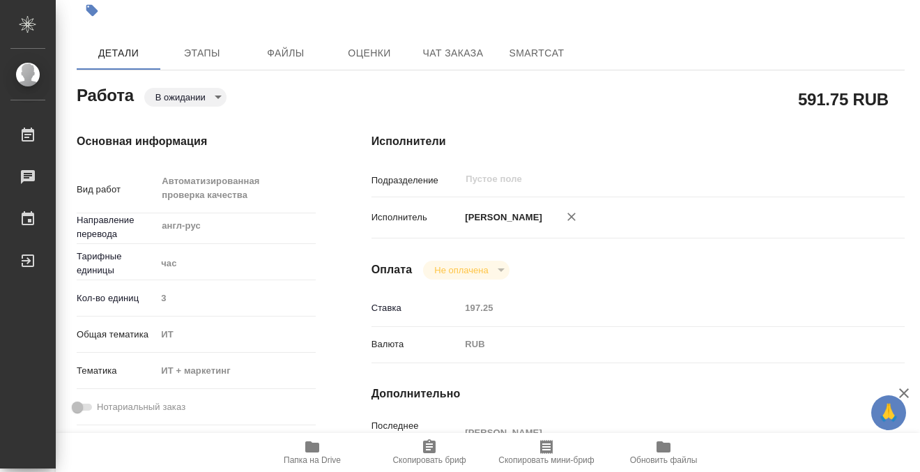
scroll to position [0, 0]
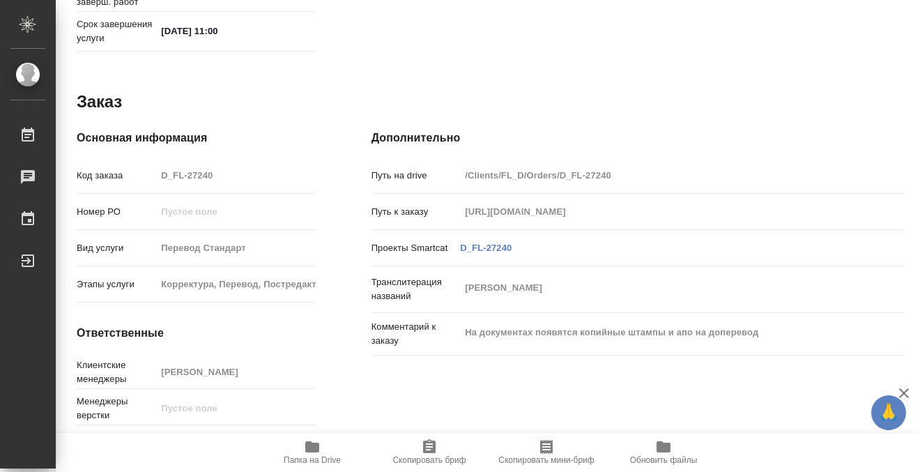
scroll to position [745, 0]
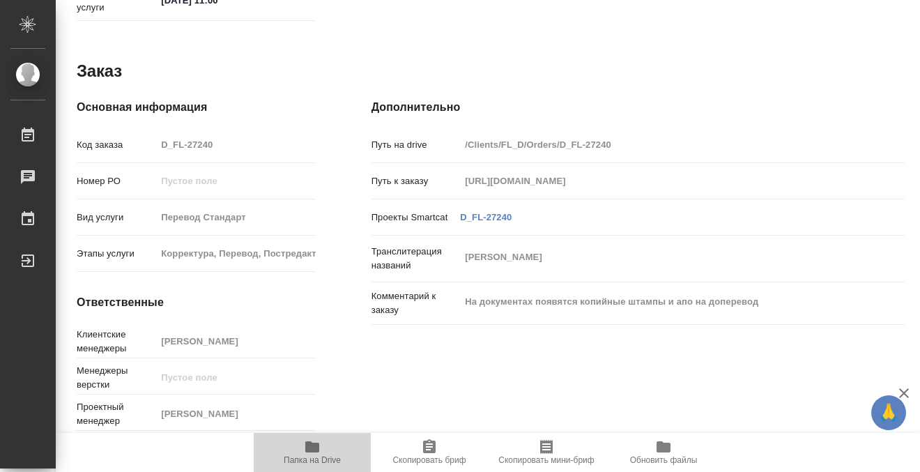
click at [304, 446] on icon "button" at bounding box center [312, 446] width 17 height 17
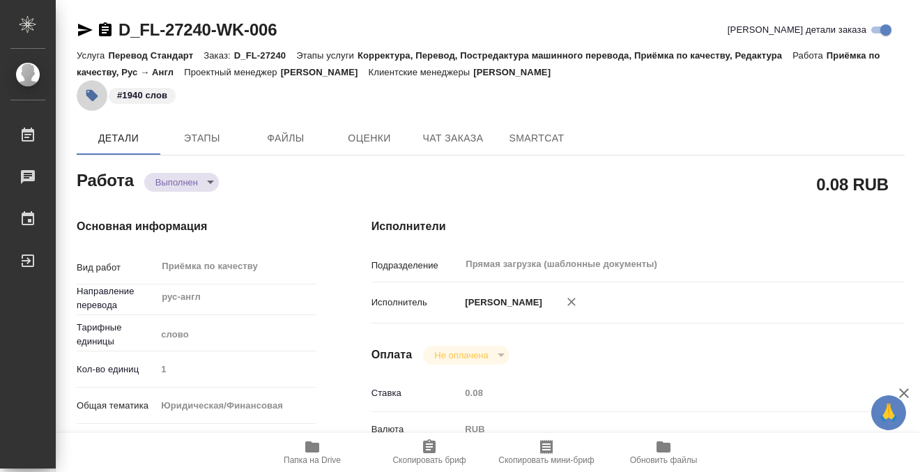
click at [93, 91] on icon "button" at bounding box center [92, 95] width 14 height 14
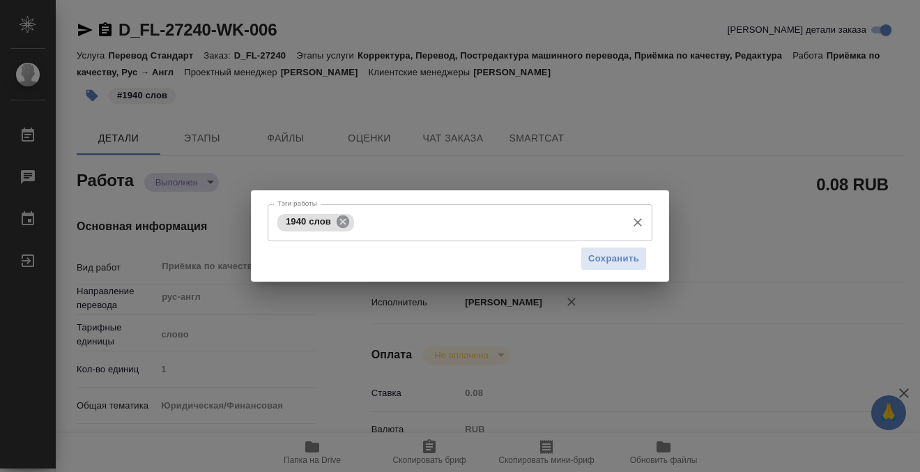
click at [346, 217] on icon at bounding box center [343, 221] width 13 height 13
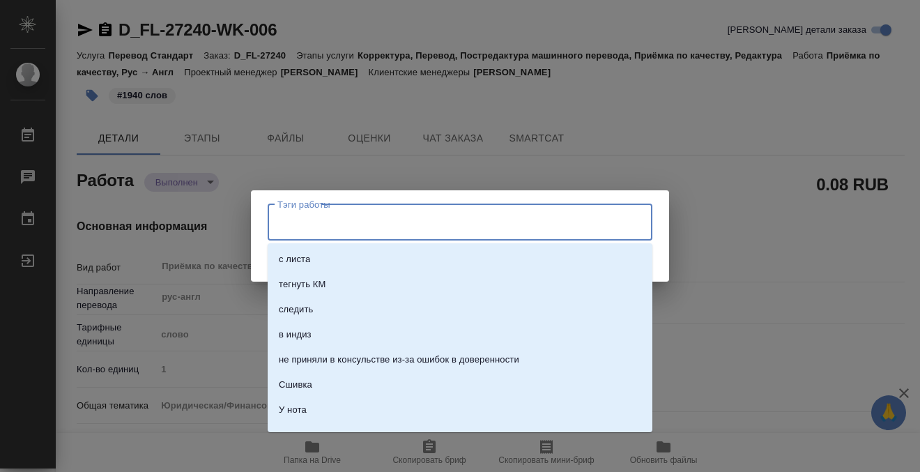
click at [346, 220] on input "Тэги работы" at bounding box center [447, 222] width 346 height 24
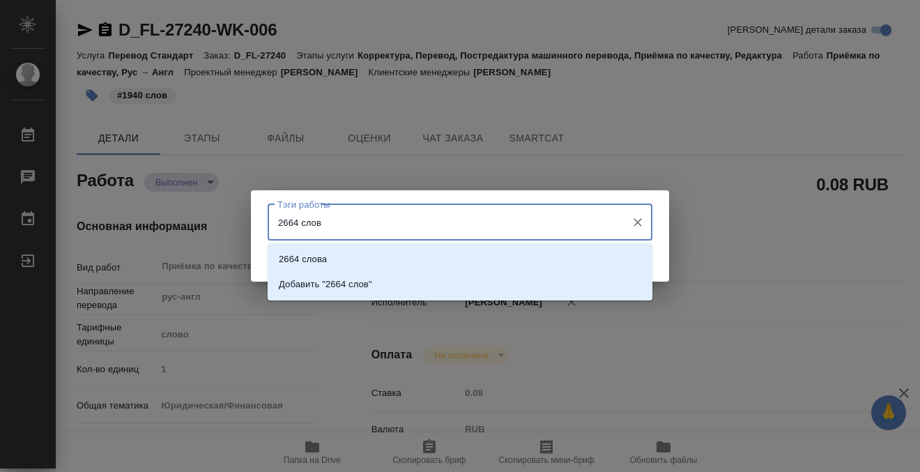
type input "2664 слова"
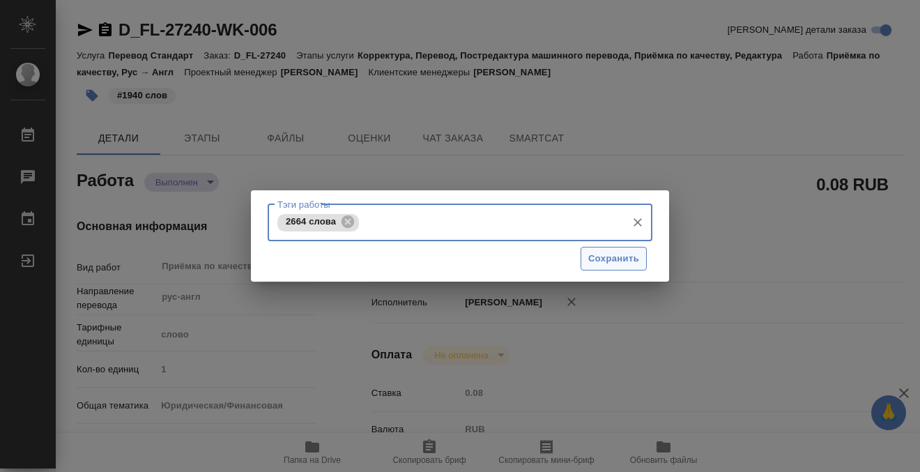
click at [627, 262] on span "Сохранить" at bounding box center [613, 259] width 51 height 16
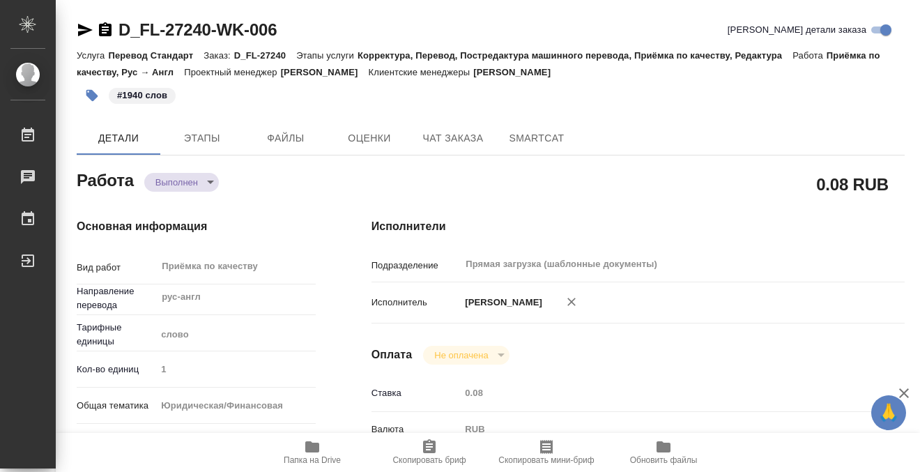
type input "completed"
type input "рус-англ"
type input "5a8b1489cc6b4906c91bfd90"
type input "1"
type input "yr-fn"
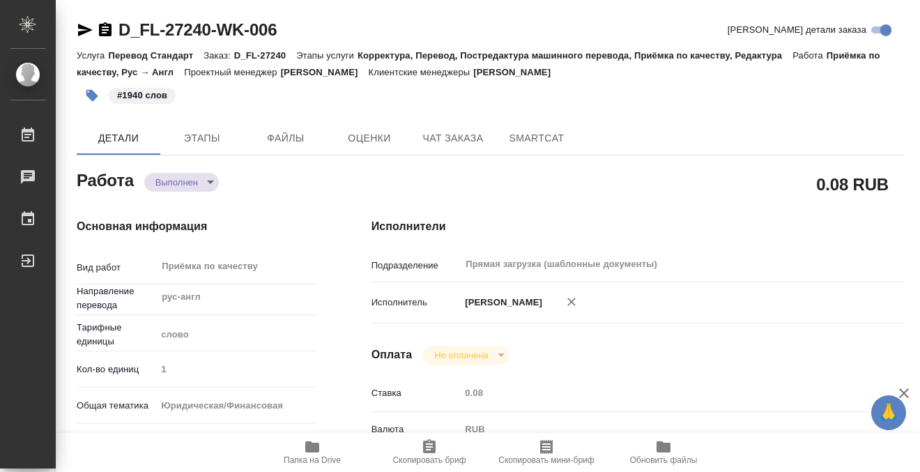
type input "5a8b8b956a9677013d343cfe"
checkbox input "true"
type input "[DATE] 15:51"
type input "[DATE] 11:00"
type input "[DATE] 10:05"
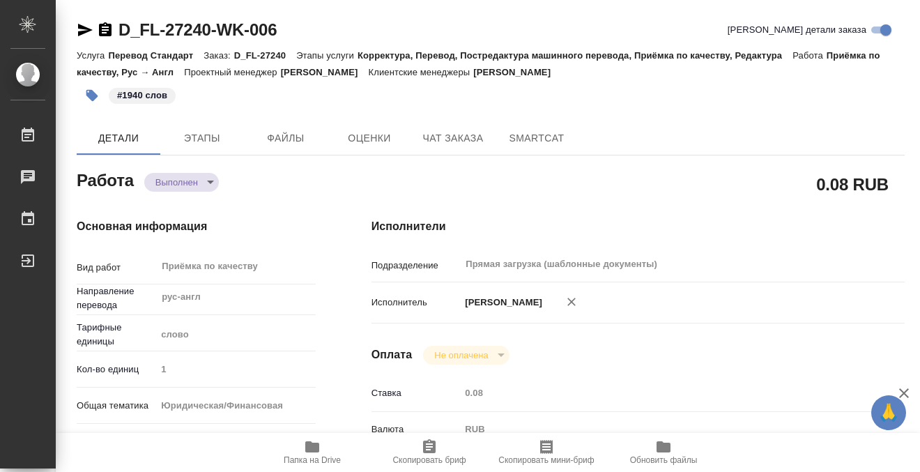
type input "[DATE] 11:00"
type input "Прямая загрузка (шаблонные документы)"
type input "notPayed"
type input "0.08"
type input "RUB"
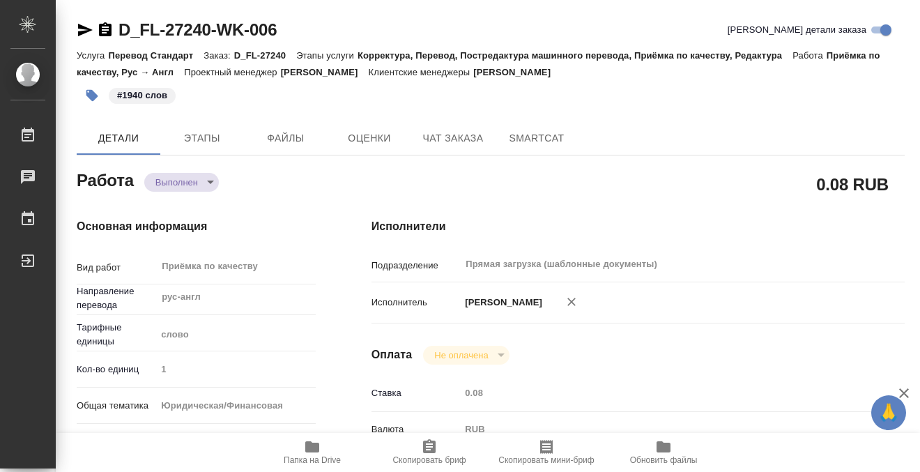
type input "[PERSON_NAME]"
type input "D_FL-27240"
type input "Перевод Стандарт"
type input "Корректура, Перевод, Постредактура машинного перевода, Приёмка по качеству, Ред…"
type input "[PERSON_NAME]"
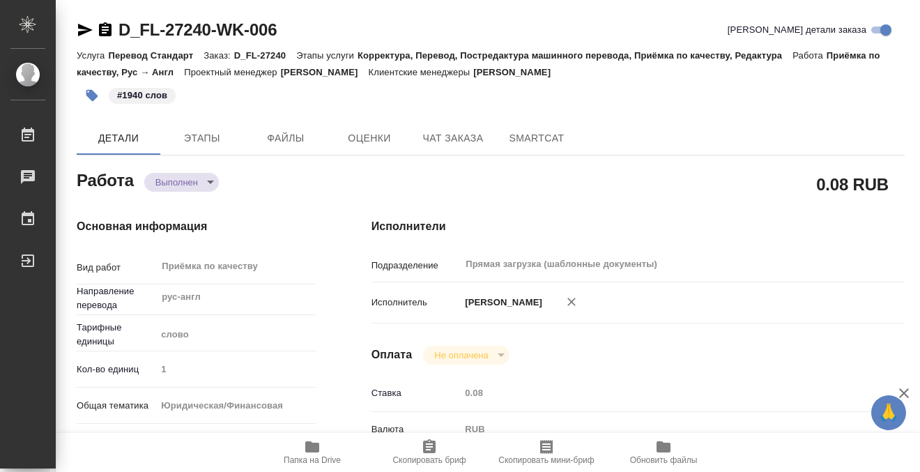
type input "/Clients/FL_D/Orders/D_FL-27240"
type input "[URL][DOMAIN_NAME]"
click at [102, 26] on icon "button" at bounding box center [105, 30] width 17 height 17
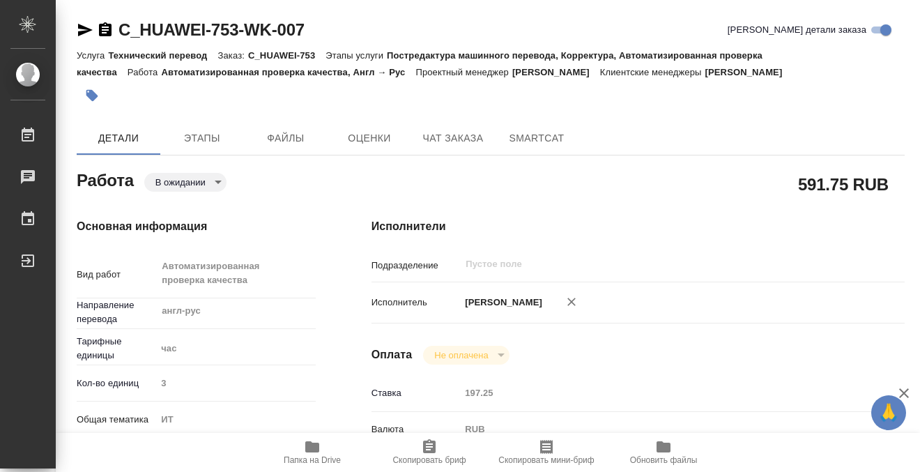
click at [313, 446] on icon "button" at bounding box center [312, 446] width 14 height 11
click at [91, 102] on icon "button" at bounding box center [92, 95] width 14 height 14
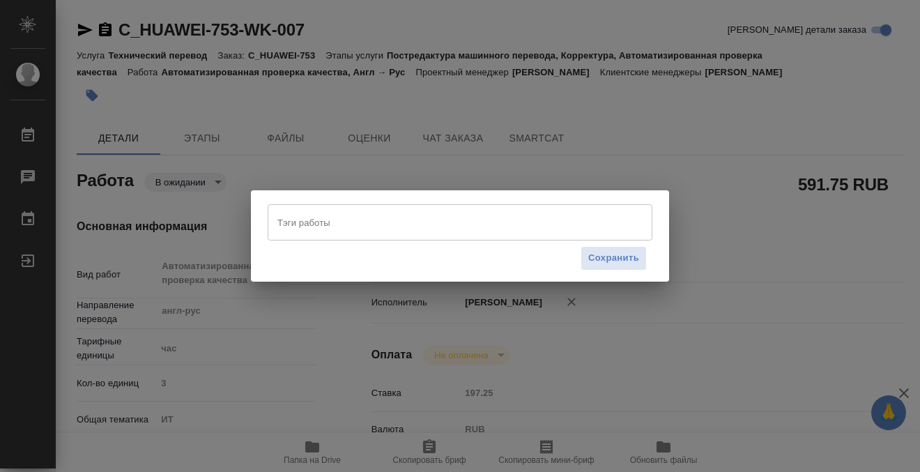
click at [341, 225] on input "Тэги работы" at bounding box center [447, 222] width 346 height 24
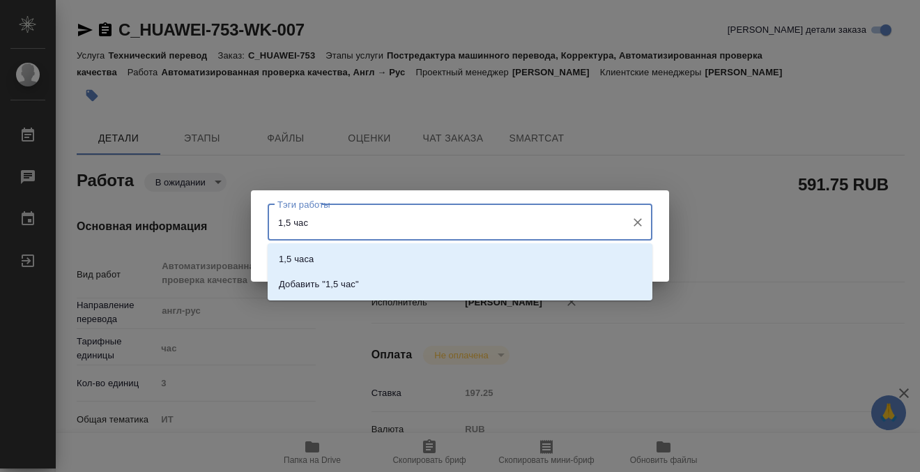
type input "1,5 часа"
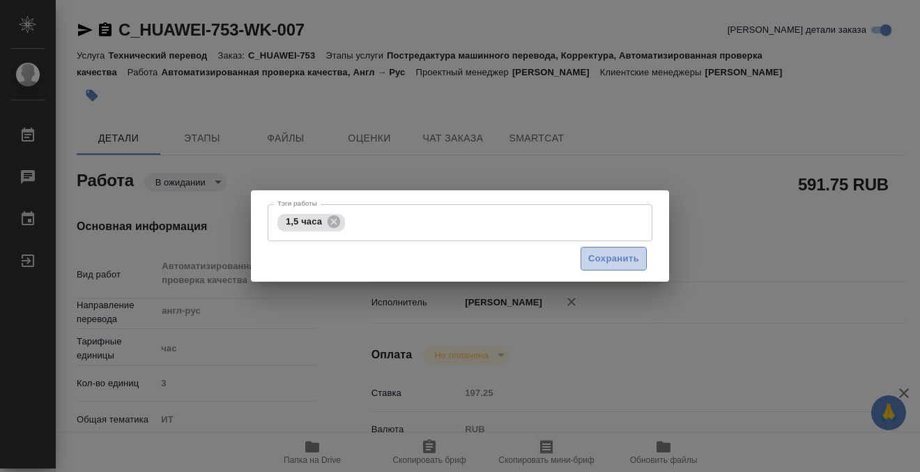
click at [619, 267] on button "Сохранить" at bounding box center [613, 259] width 66 height 24
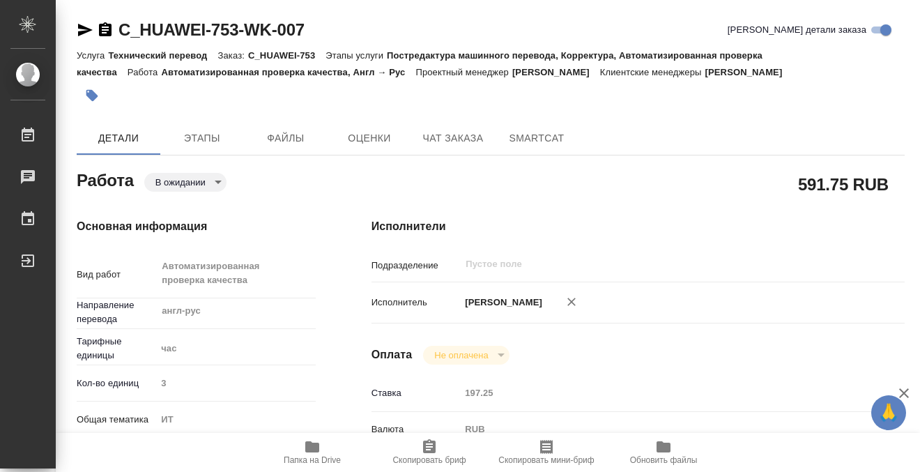
click at [182, 176] on body "🙏 .cls-1 fill:#fff; AWATERA Kobzeva Elizaveta Работы 0 Чаты График Выйти C_HUAW…" at bounding box center [460, 236] width 920 height 472
type input "pending"
type input "англ-рус"
type input "5a8b1489cc6b4906c91bfd93"
type input "3"
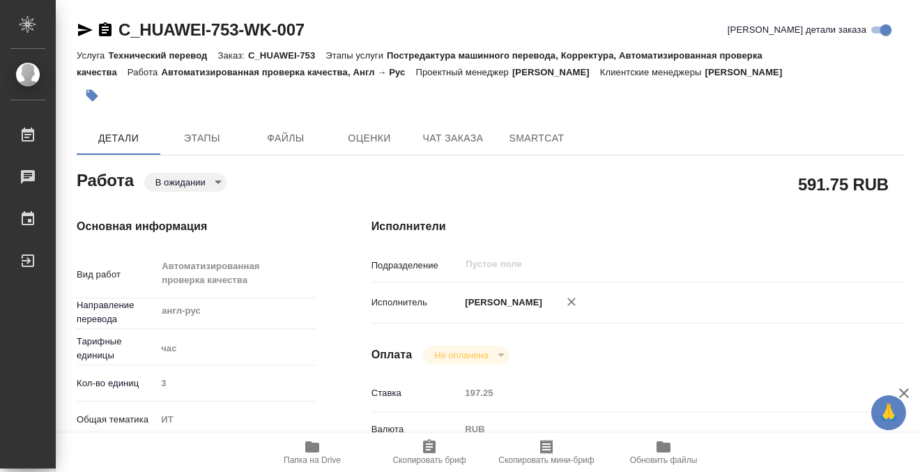
type input "it"
type input "5a8b8b956a9677013d343e51"
type input "25.08.2025 10:00"
type input "26.08.2025 11:00"
type input "27.08.2025 15:00"
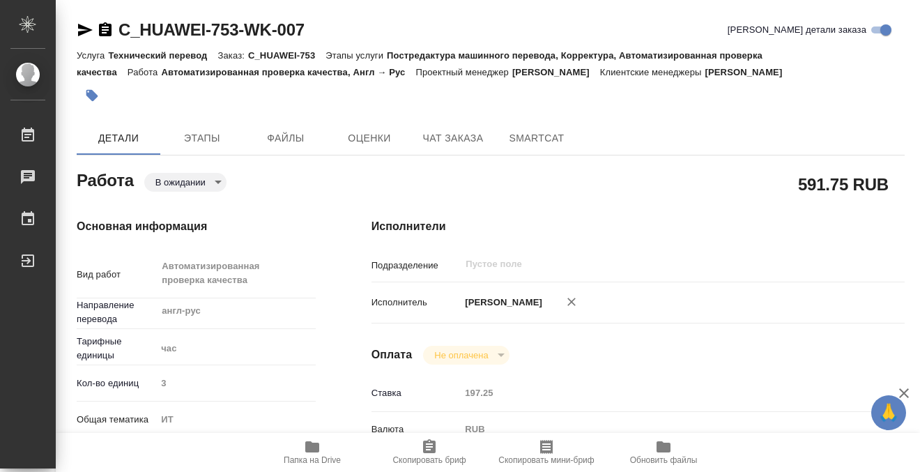
type input "notPayed"
type input "197.25"
type input "RUB"
type input "[PERSON_NAME]"
type input "C_HUAWEI-753"
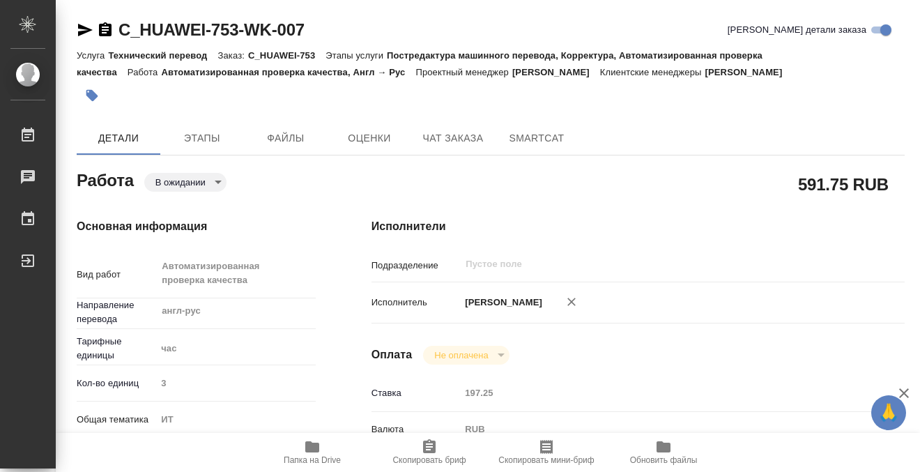
type input "3011H00007601"
type input "Технический перевод"
type input "Постредактура машинного перевода, Корректура, Автоматизированная проверка качес…"
type input "Димитриева Юлия"
type input "[PERSON_NAME]"
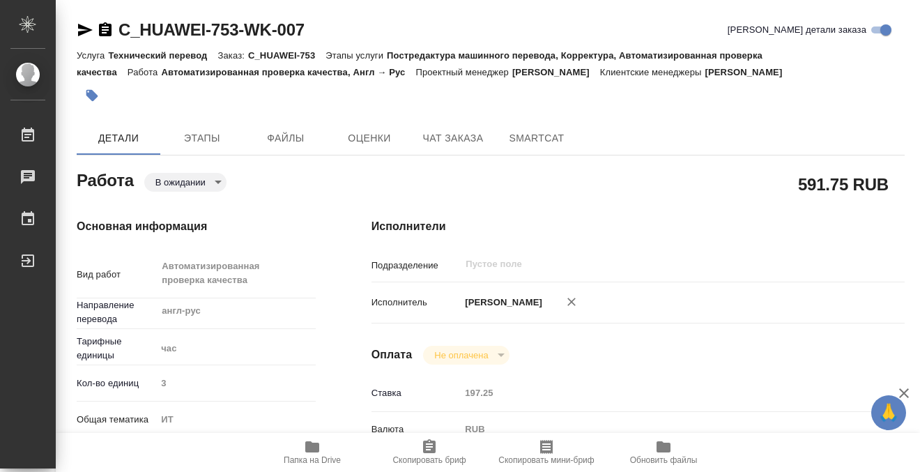
type input "/Clients/Huawei/Orders/C_HUAWEI-753"
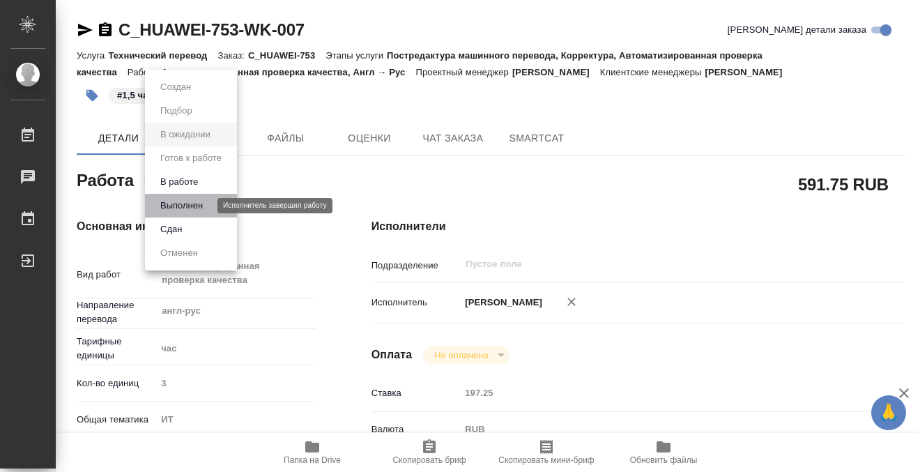
click at [183, 204] on button "Выполнен" at bounding box center [181, 205] width 51 height 15
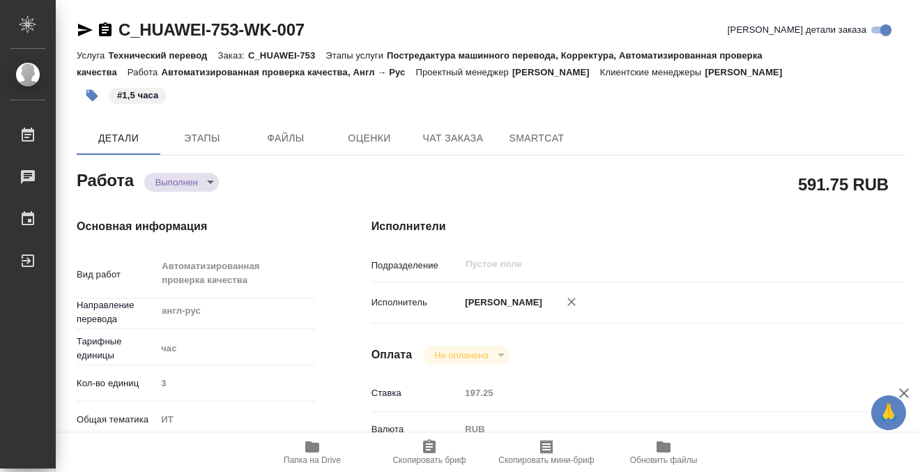
type textarea "x"
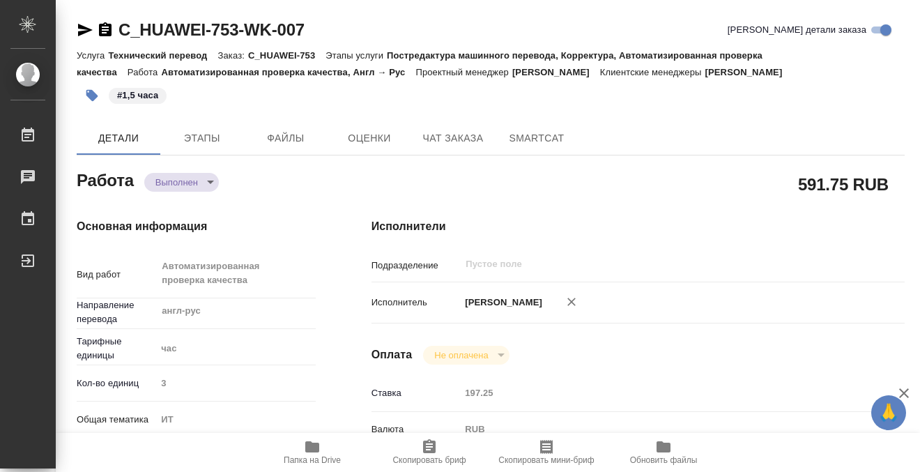
type textarea "x"
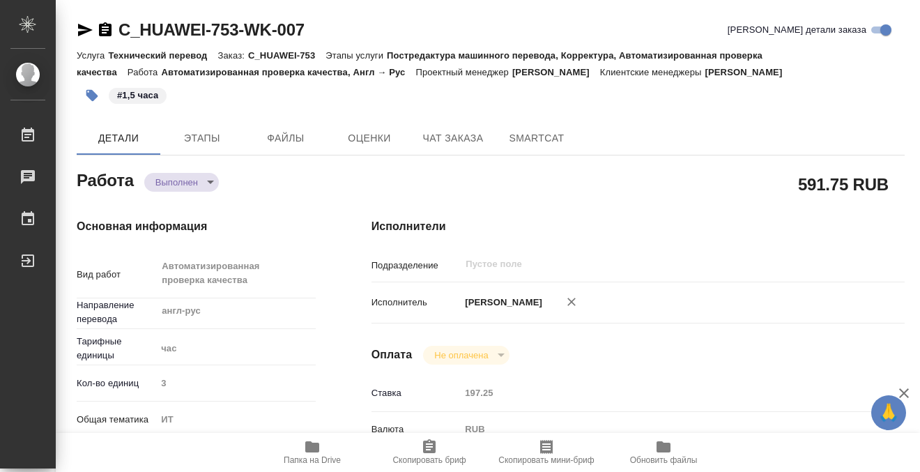
click at [108, 26] on icon "button" at bounding box center [105, 29] width 13 height 14
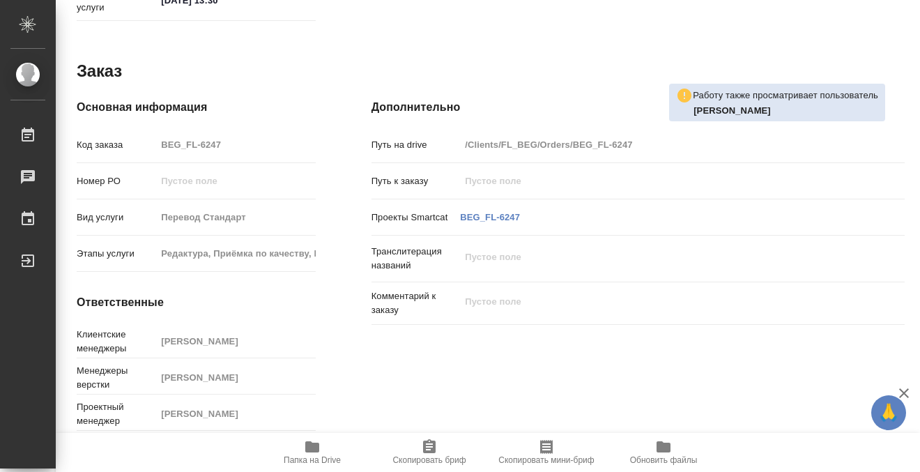
scroll to position [256, 0]
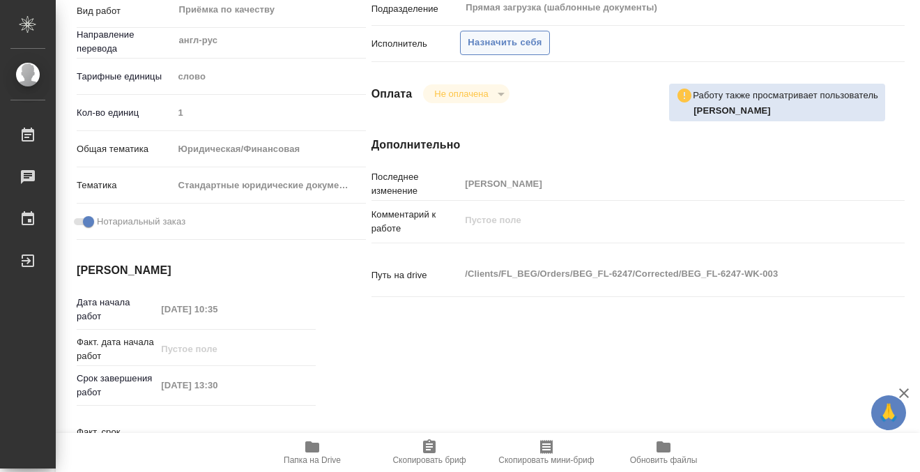
click at [518, 50] on span "Назначить себя" at bounding box center [505, 43] width 74 height 16
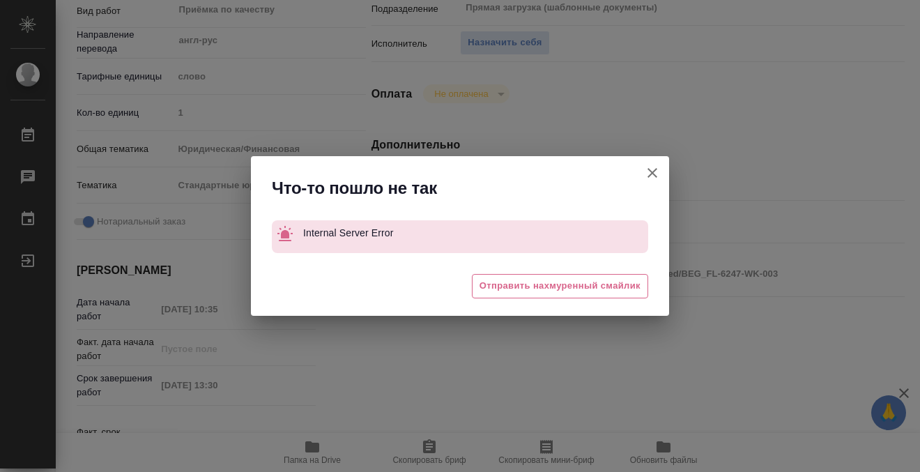
click at [656, 171] on icon "button" at bounding box center [652, 172] width 17 height 17
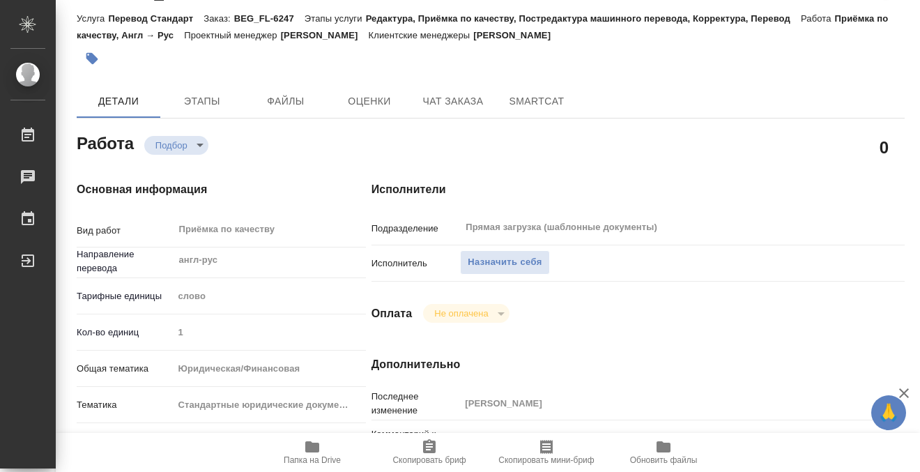
scroll to position [0, 0]
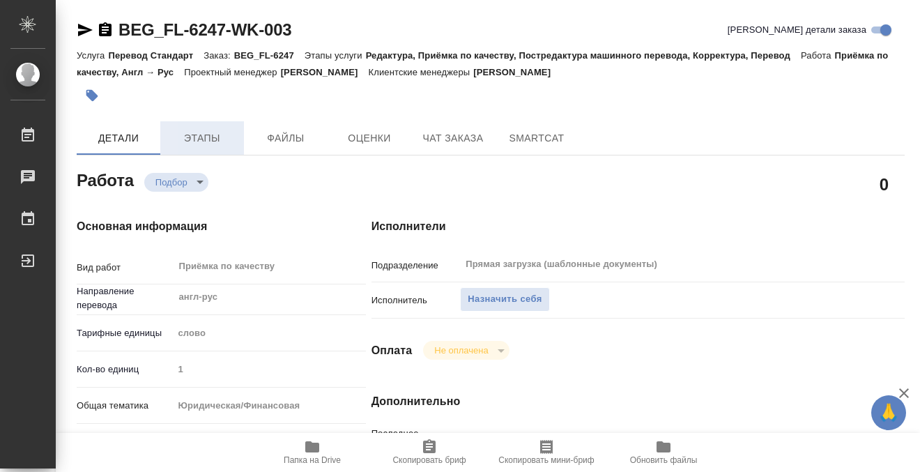
click at [197, 147] on button "Этапы" at bounding box center [202, 137] width 84 height 33
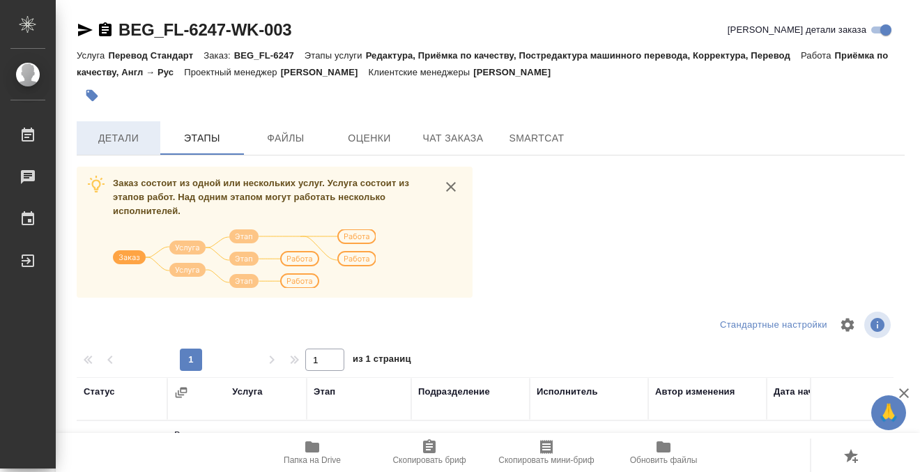
click at [123, 148] on button "Детали" at bounding box center [119, 137] width 84 height 33
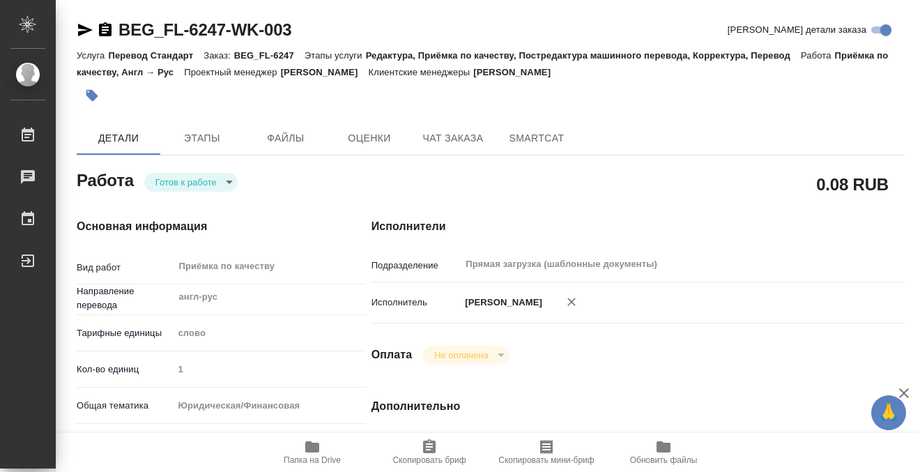
type textarea "x"
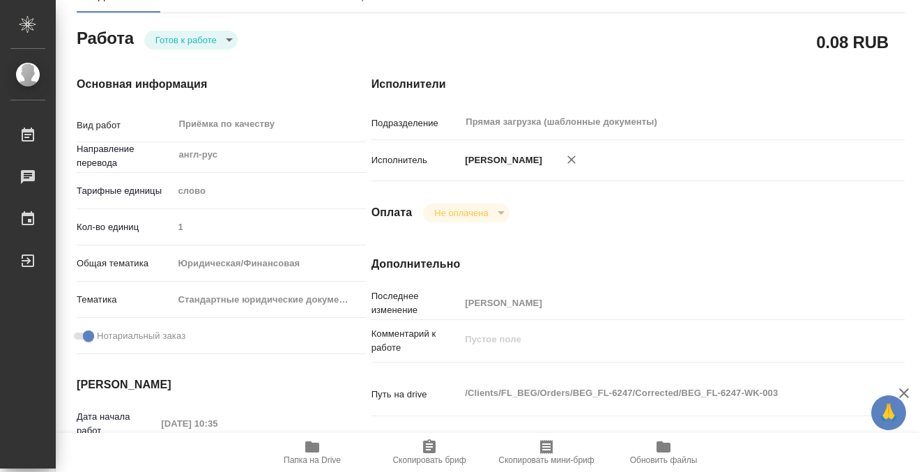
type textarea "x"
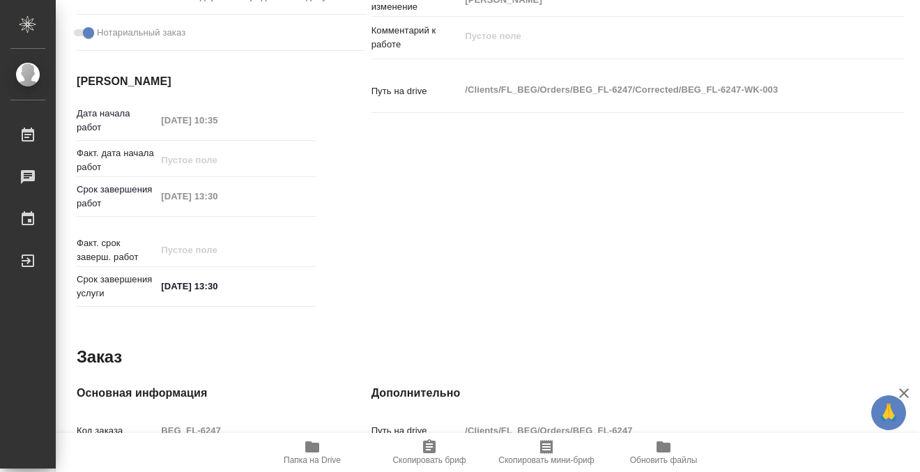
scroll to position [745, 0]
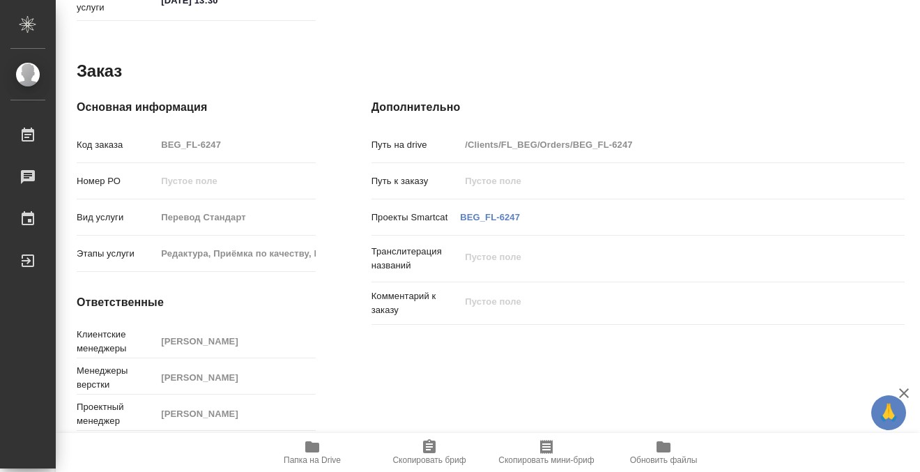
type textarea "x"
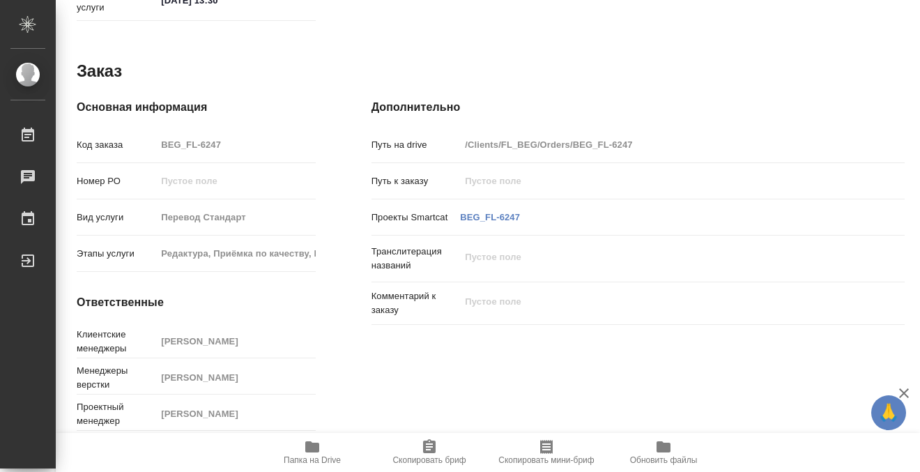
click at [322, 451] on span "Папка на Drive" at bounding box center [312, 451] width 100 height 26
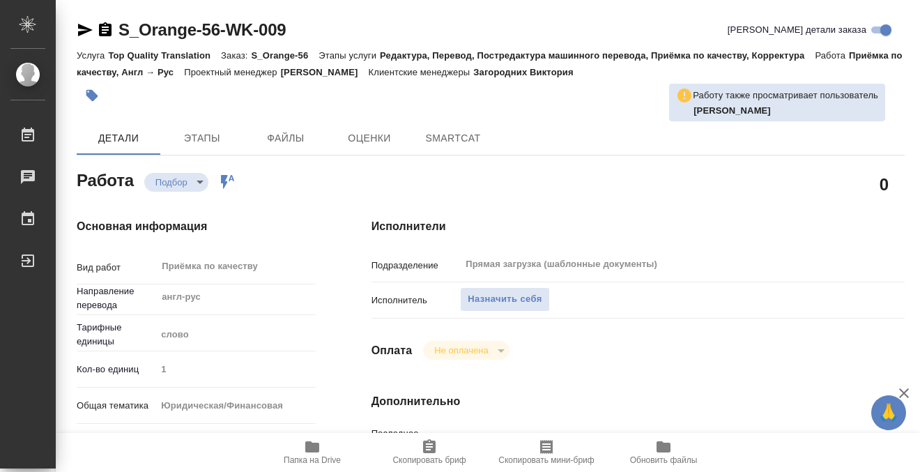
type textarea "x"
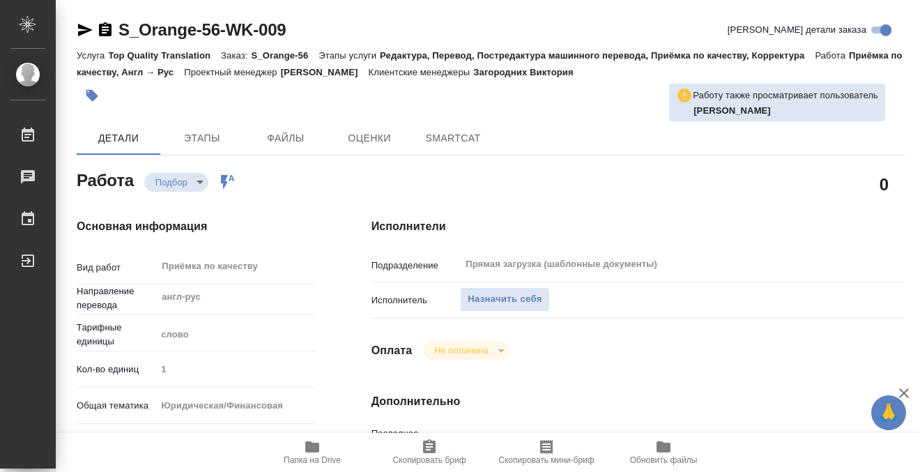
type textarea "x"
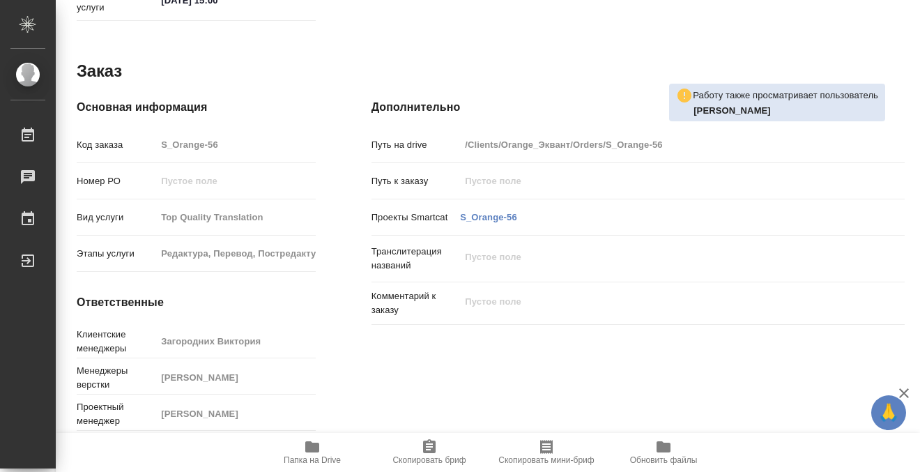
type textarea "x"
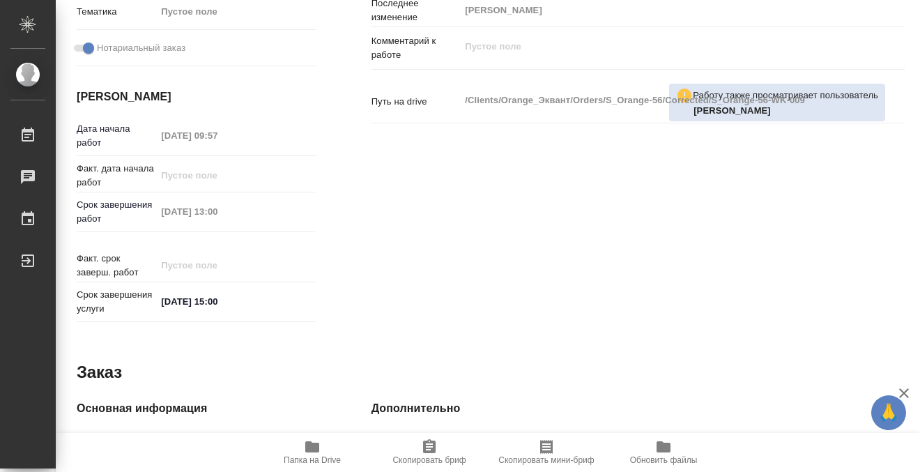
scroll to position [232, 0]
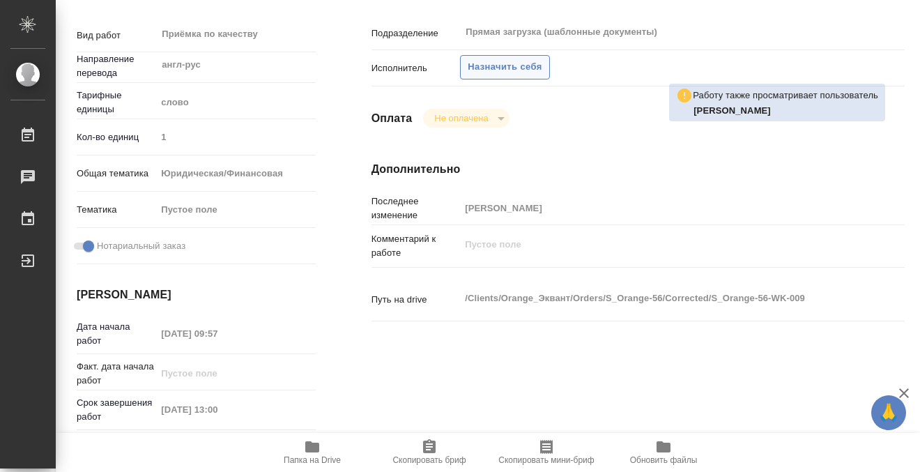
type textarea "x"
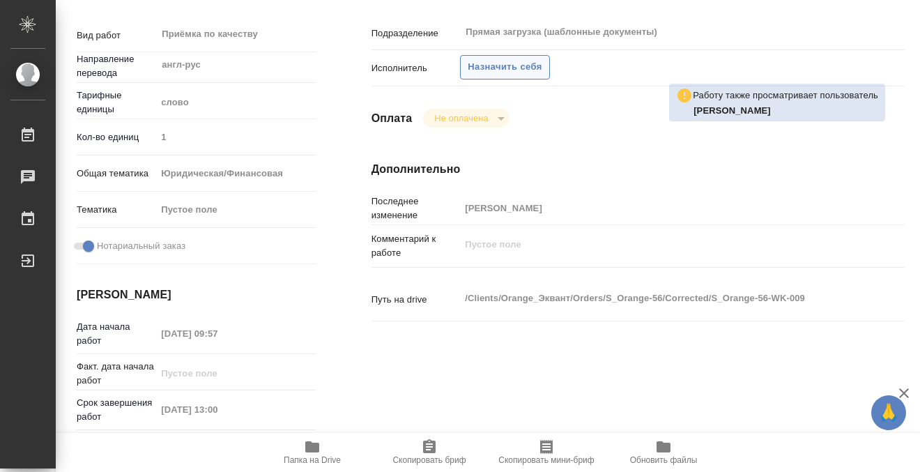
click at [516, 67] on span "Назначить себя" at bounding box center [505, 67] width 74 height 16
